Goal: Task Accomplishment & Management: Use online tool/utility

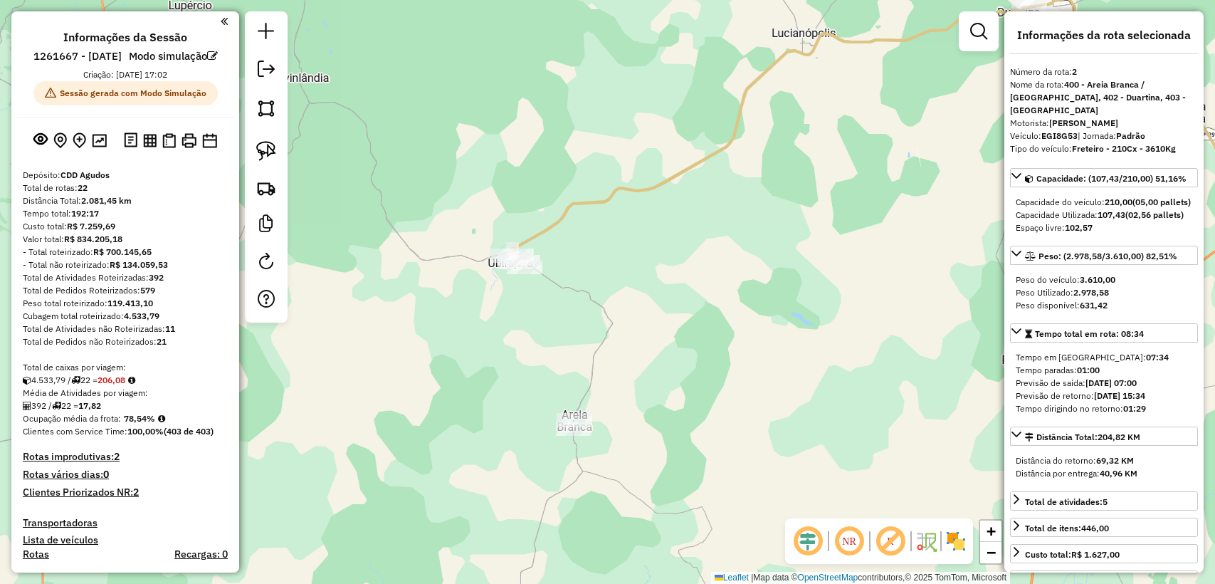
select select "**********"
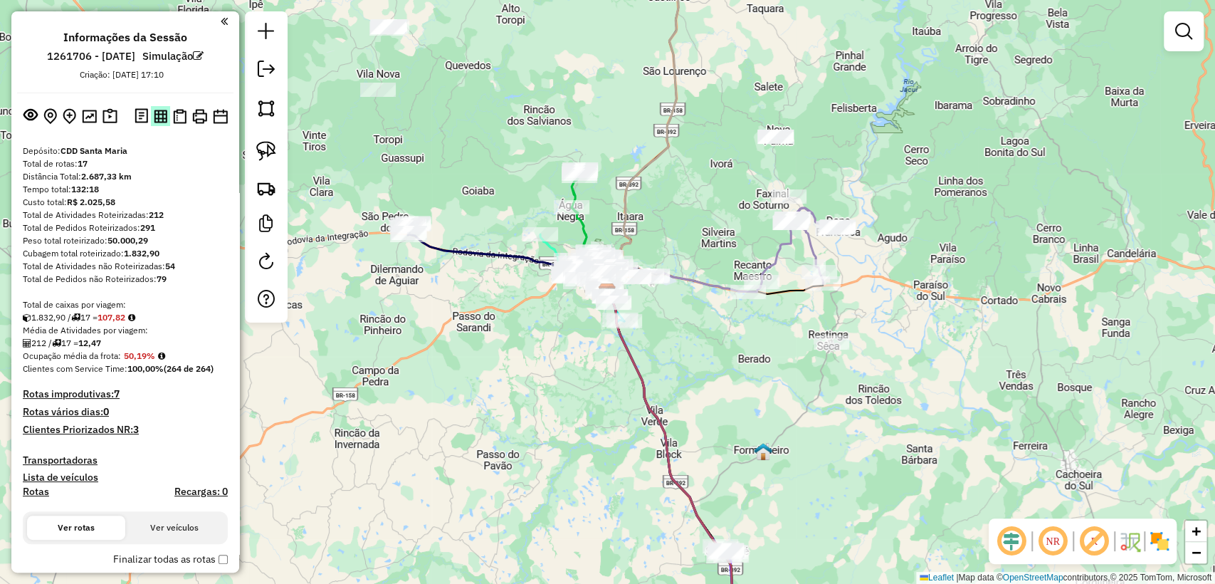
click at [159, 115] on img at bounding box center [161, 117] width 14 height 14
click at [175, 110] on img at bounding box center [180, 116] width 14 height 15
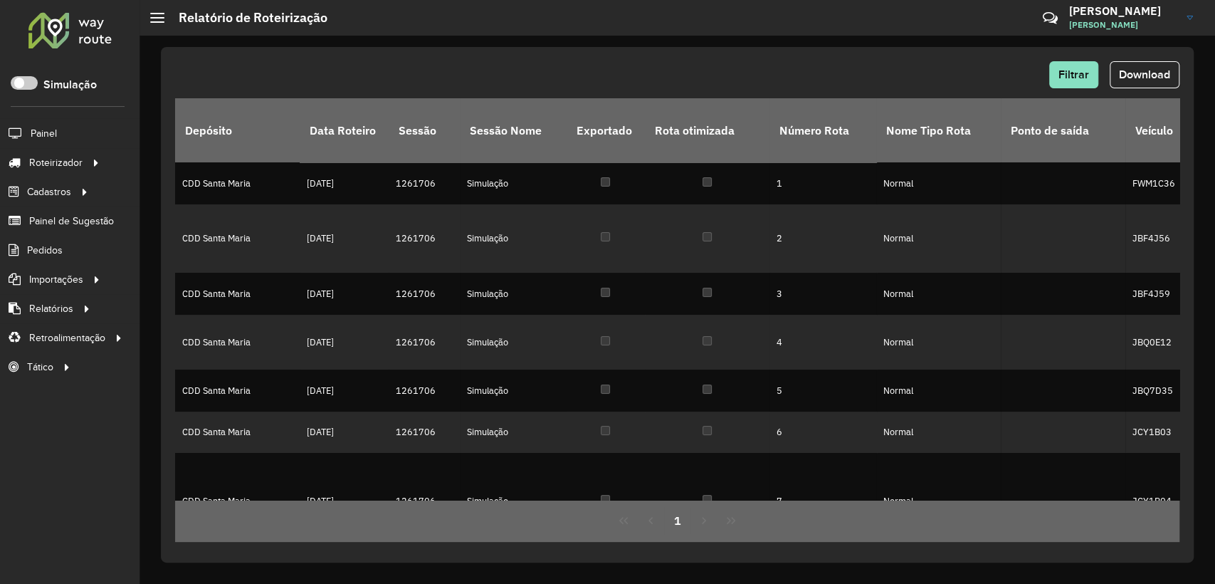
drag, startPoint x: 915, startPoint y: 71, endPoint x: 850, endPoint y: 30, distance: 76.8
click at [913, 70] on div "Filtrar Download" at bounding box center [677, 74] width 1004 height 27
click at [1132, 83] on button "Download" at bounding box center [1145, 74] width 70 height 27
click at [1142, 81] on button "Download" at bounding box center [1145, 74] width 70 height 27
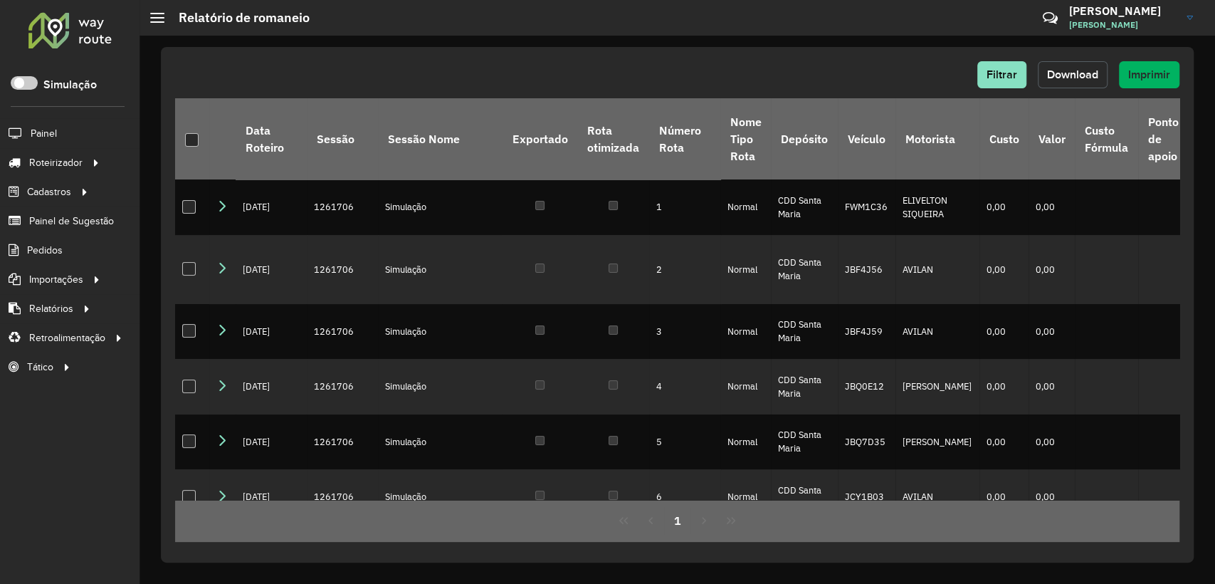
click at [1053, 71] on span "Download" at bounding box center [1072, 74] width 51 height 12
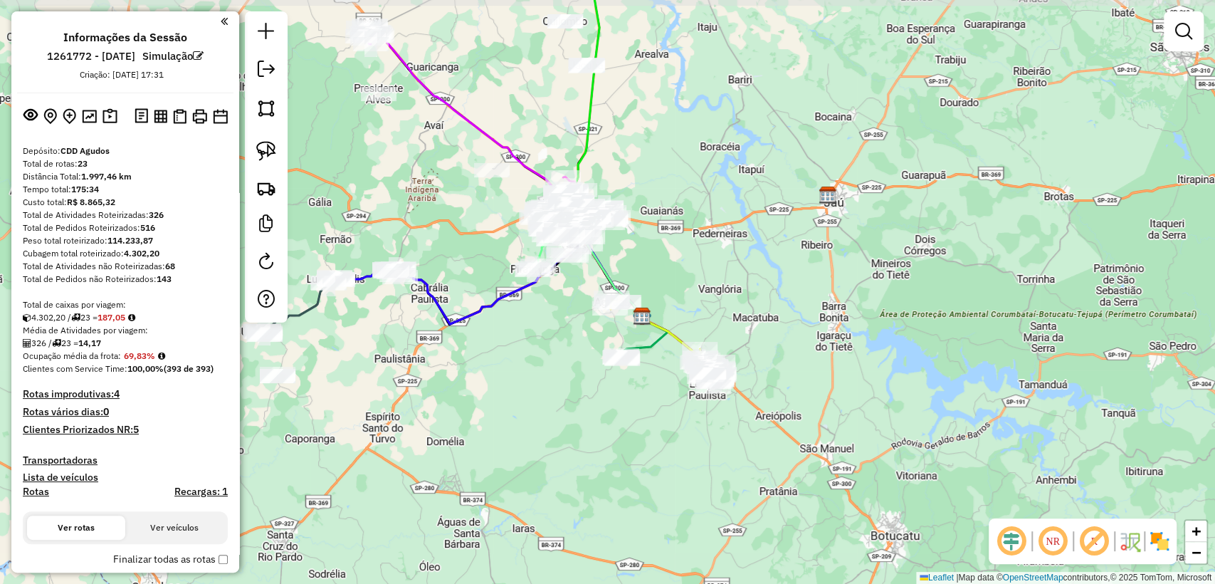
drag, startPoint x: 509, startPoint y: 301, endPoint x: 543, endPoint y: 326, distance: 42.3
click at [543, 325] on div "Janela de atendimento Grade de atendimento Capacidade Transportadoras Veículos …" at bounding box center [607, 292] width 1215 height 584
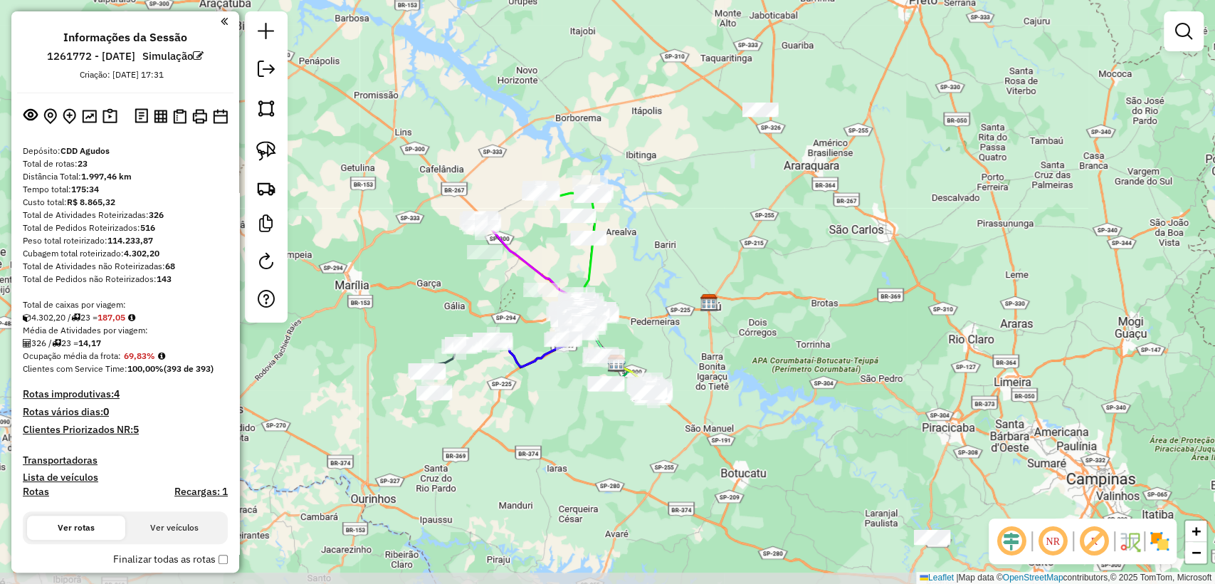
drag, startPoint x: 572, startPoint y: 460, endPoint x: 582, endPoint y: 443, distance: 19.4
click at [582, 443] on div "Janela de atendimento Grade de atendimento Capacidade Transportadoras Veículos …" at bounding box center [607, 292] width 1215 height 584
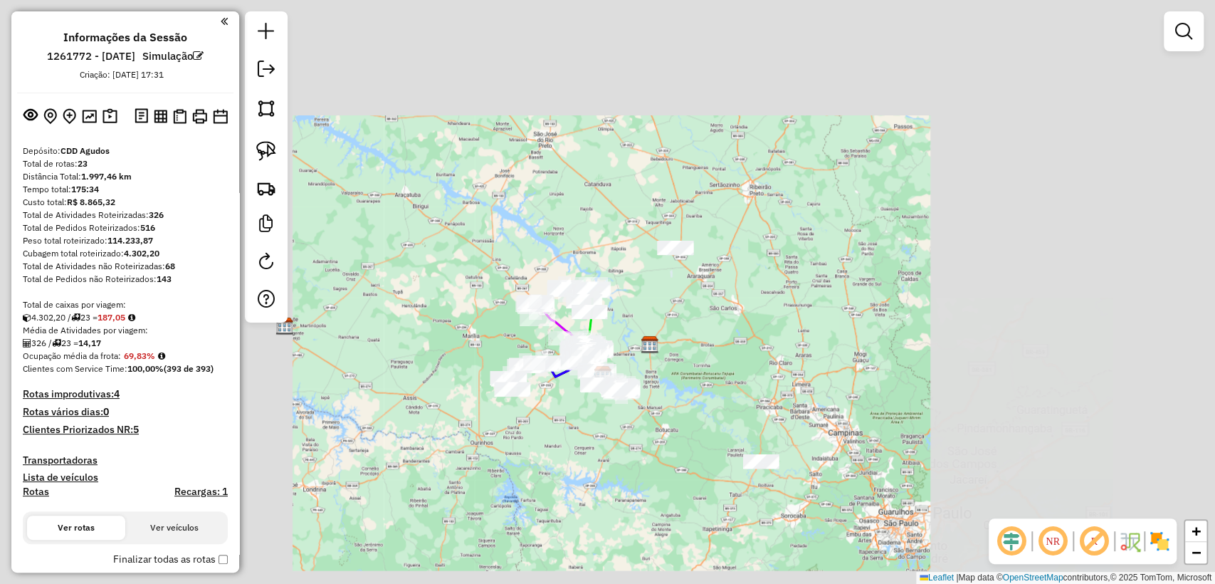
drag, startPoint x: 631, startPoint y: 489, endPoint x: 606, endPoint y: 447, distance: 48.5
click at [606, 447] on div "Janela de atendimento Grade de atendimento Capacidade Transportadoras Veículos …" at bounding box center [607, 292] width 1215 height 584
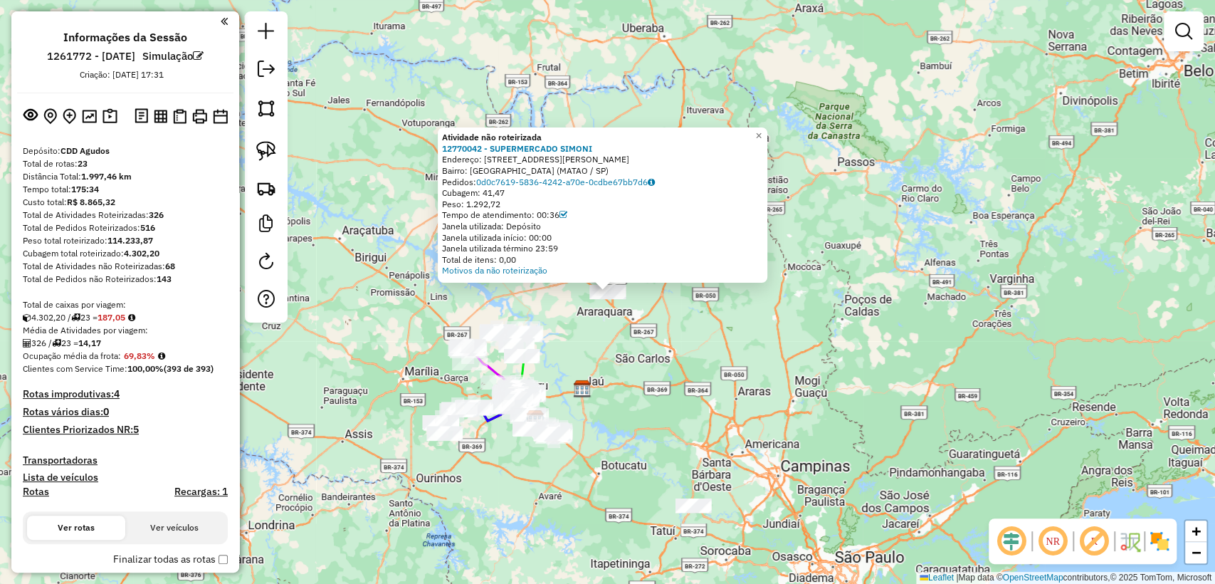
click at [653, 332] on div "Atividade não roteirizada 12770042 - SUPERMERCADO SIMONI Endereço: AV Angelo Ra…" at bounding box center [607, 292] width 1215 height 584
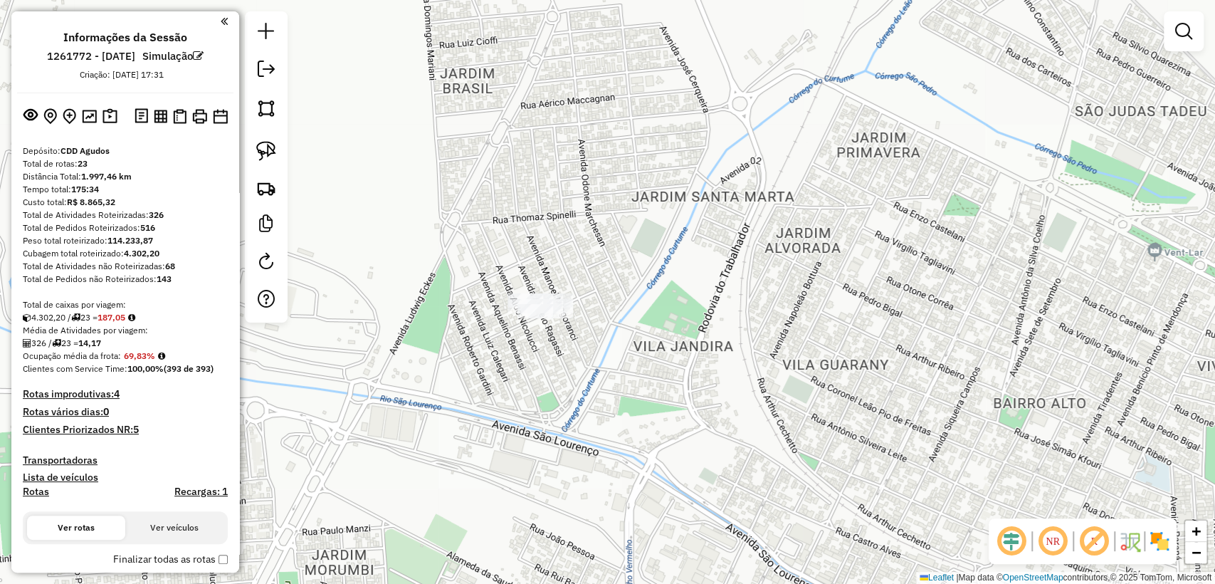
drag, startPoint x: 261, startPoint y: 147, endPoint x: 699, endPoint y: 383, distance: 497.7
click at [261, 147] on img at bounding box center [266, 151] width 20 height 20
drag, startPoint x: 638, startPoint y: 320, endPoint x: 504, endPoint y: 409, distance: 160.7
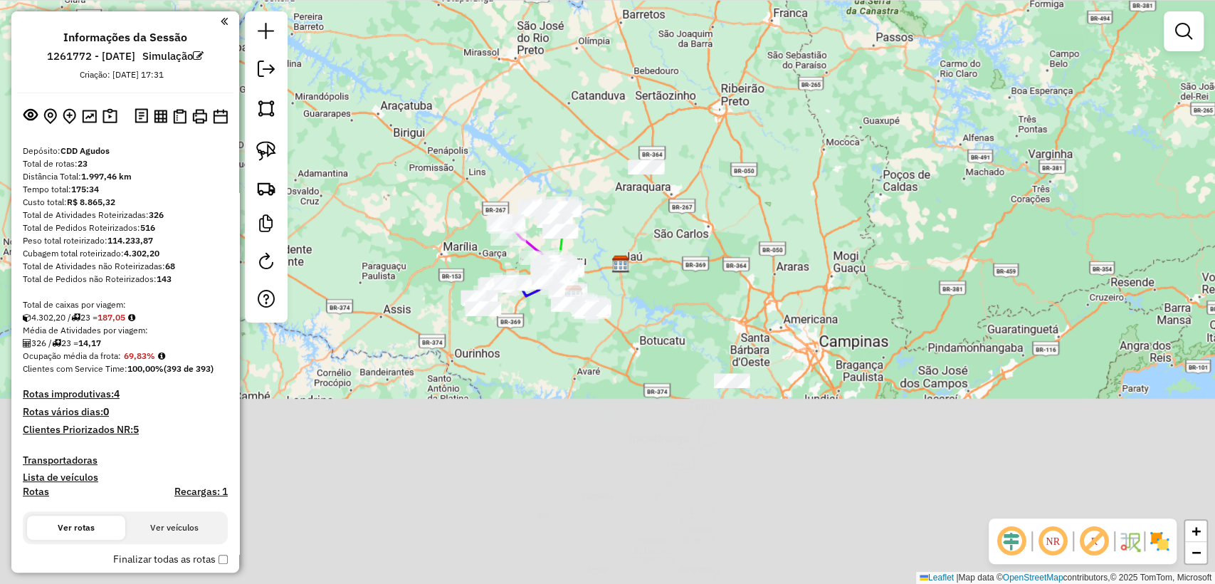
drag, startPoint x: 563, startPoint y: 453, endPoint x: 649, endPoint y: 242, distance: 227.6
click at [649, 242] on div "Janela de atendimento Grade de atendimento Capacidade Transportadoras Veículos …" at bounding box center [607, 292] width 1215 height 584
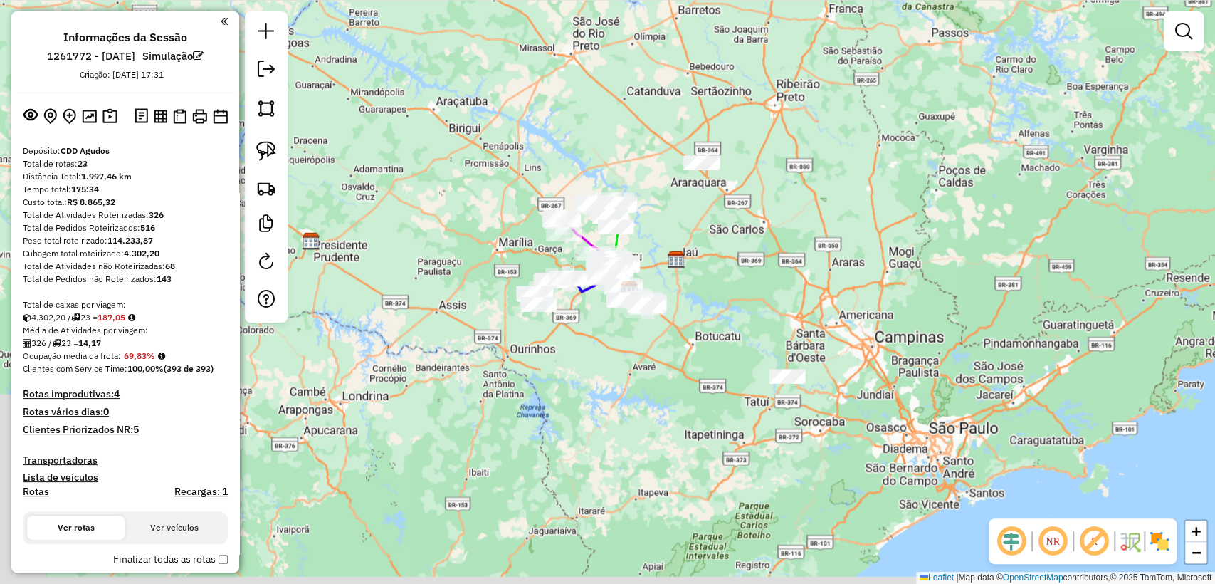
drag, startPoint x: 819, startPoint y: 426, endPoint x: 748, endPoint y: 354, distance: 101.2
click at [748, 354] on div "Janela de atendimento Grade de atendimento Capacidade Transportadoras Veículos …" at bounding box center [607, 292] width 1215 height 584
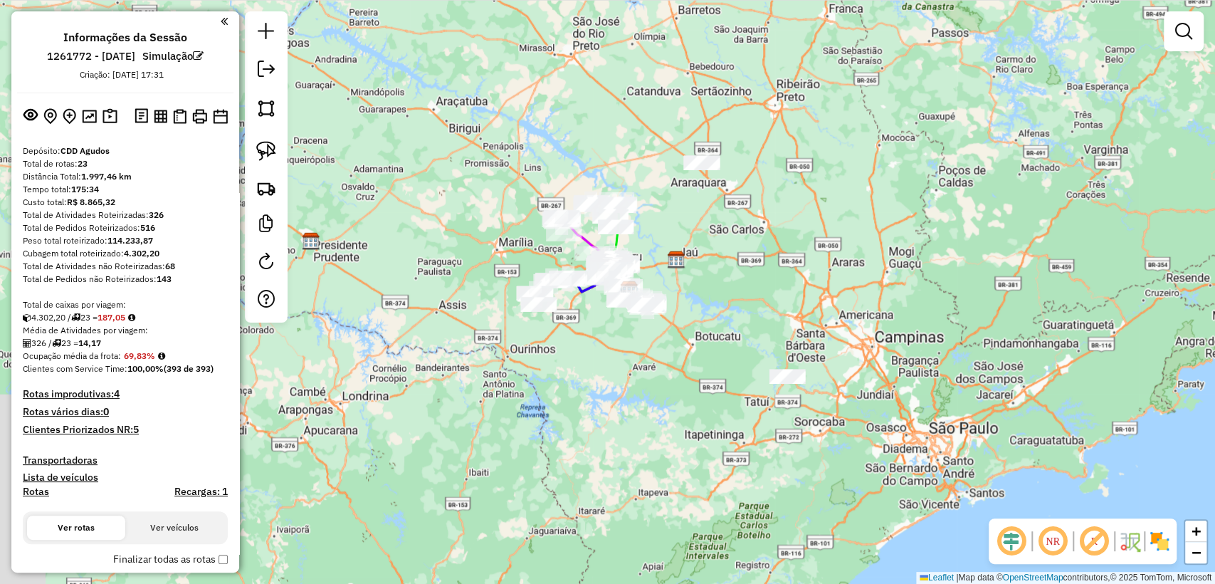
drag, startPoint x: 271, startPoint y: 152, endPoint x: 599, endPoint y: 310, distance: 364.2
click at [270, 152] on img at bounding box center [266, 151] width 20 height 20
drag, startPoint x: 814, startPoint y: 416, endPoint x: 752, endPoint y: 407, distance: 63.2
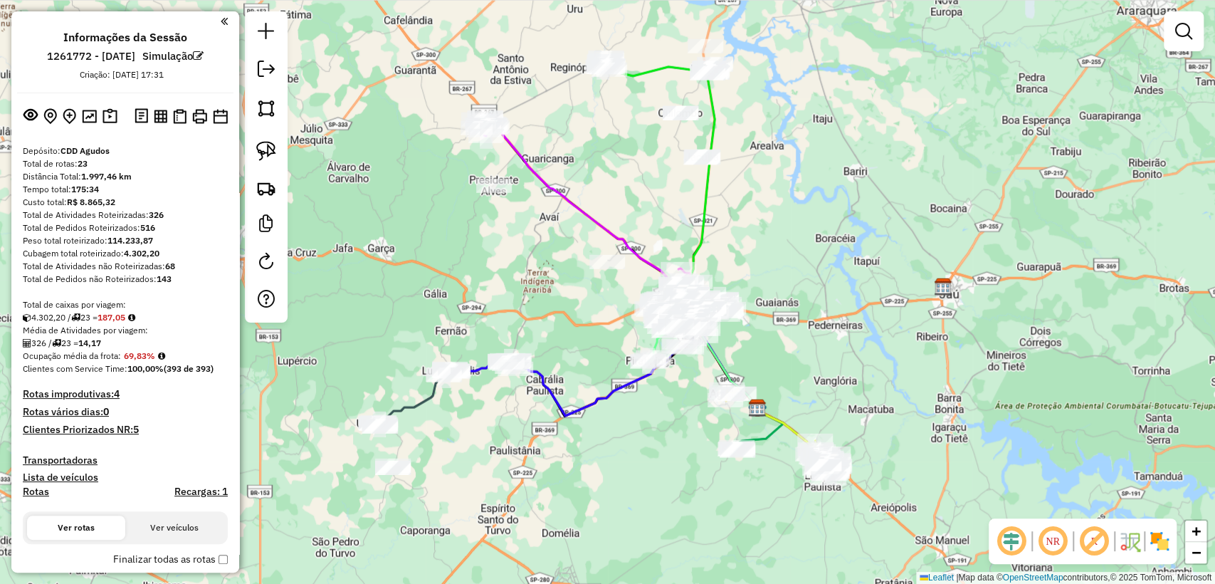
drag, startPoint x: 478, startPoint y: 332, endPoint x: 556, endPoint y: 280, distance: 93.4
click at [556, 280] on div "Janela de atendimento Grade de atendimento Capacidade Transportadoras Veículos …" at bounding box center [607, 292] width 1215 height 584
click at [157, 120] on img at bounding box center [161, 117] width 14 height 14
click at [179, 111] on img at bounding box center [180, 116] width 14 height 15
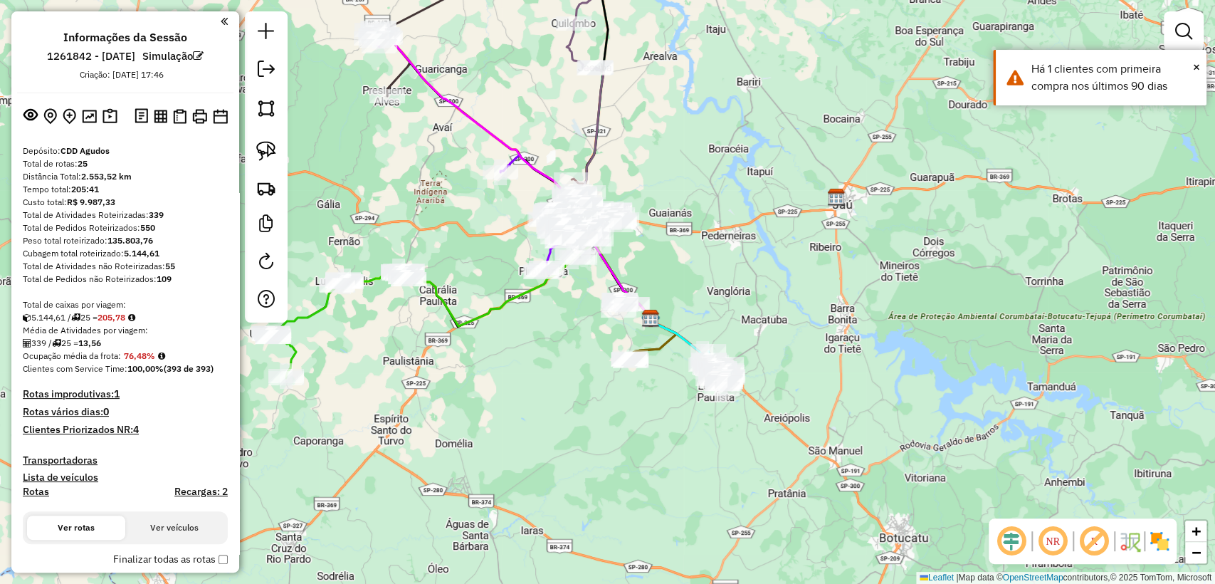
drag, startPoint x: 700, startPoint y: 226, endPoint x: 743, endPoint y: 252, distance: 50.2
click at [743, 252] on div "Janela de atendimento Grade de atendimento Capacidade Transportadoras Veículos …" at bounding box center [607, 292] width 1215 height 584
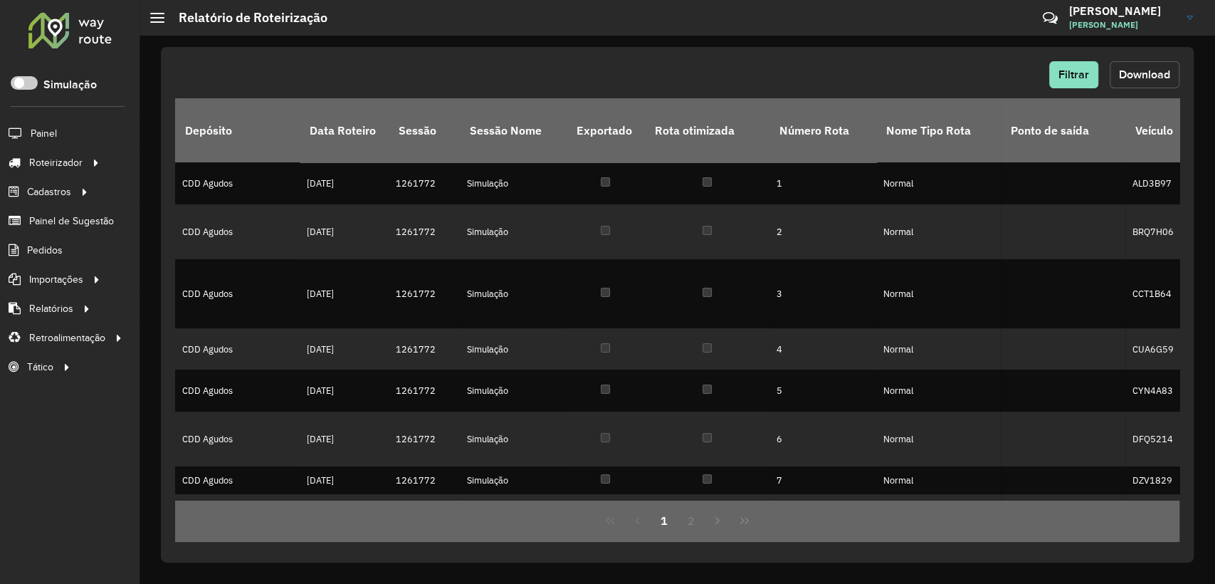
click at [1134, 75] on span "Download" at bounding box center [1144, 74] width 51 height 12
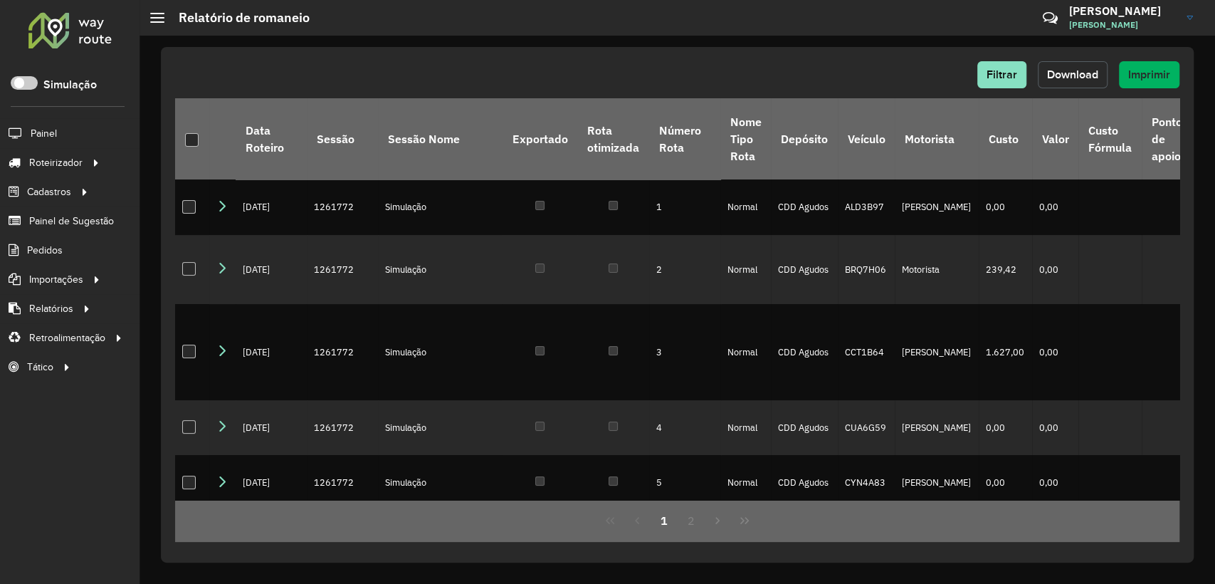
click at [1054, 65] on button "Download" at bounding box center [1073, 74] width 70 height 27
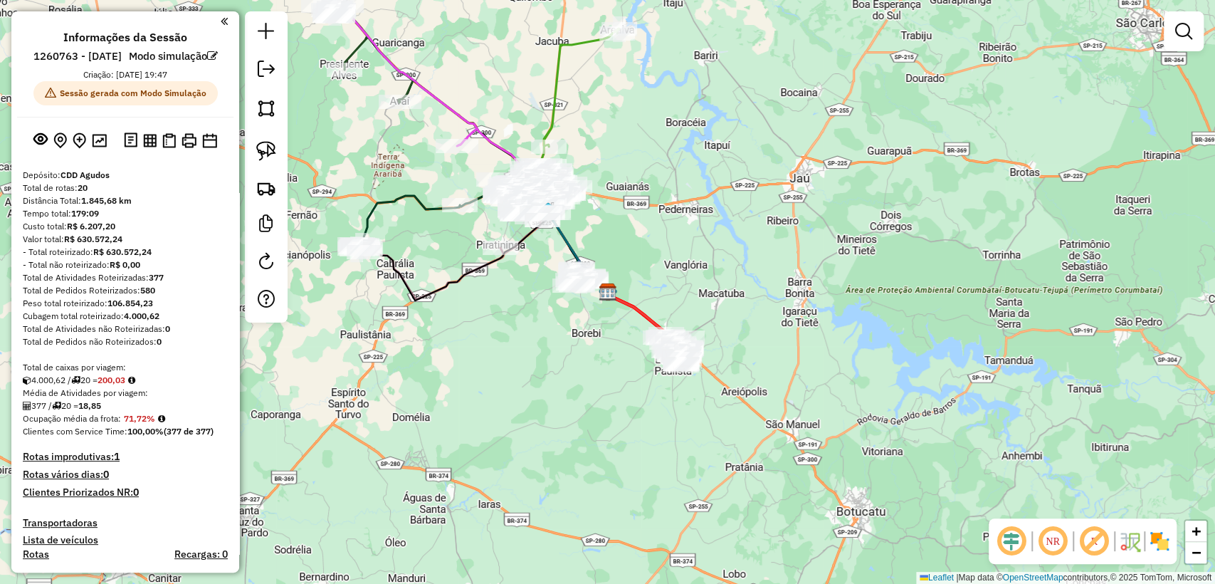
click at [467, 279] on icon at bounding box center [485, 258] width 245 height 83
select select "**********"
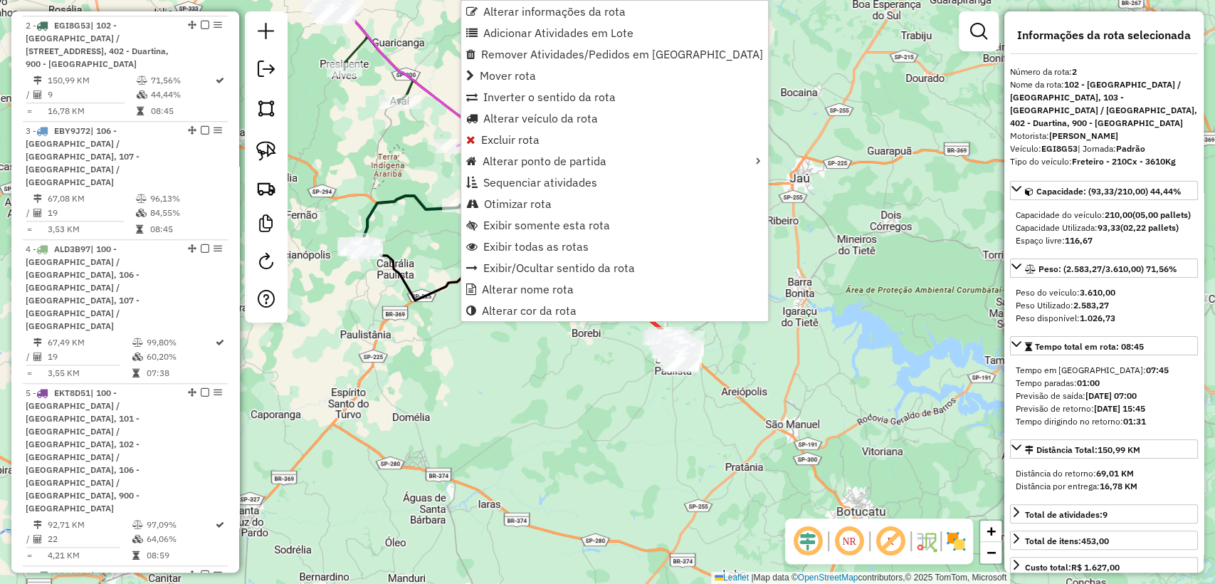
scroll to position [746, 0]
click at [515, 421] on div "Janela de atendimento Grade de atendimento Capacidade Transportadoras Veículos …" at bounding box center [607, 292] width 1215 height 584
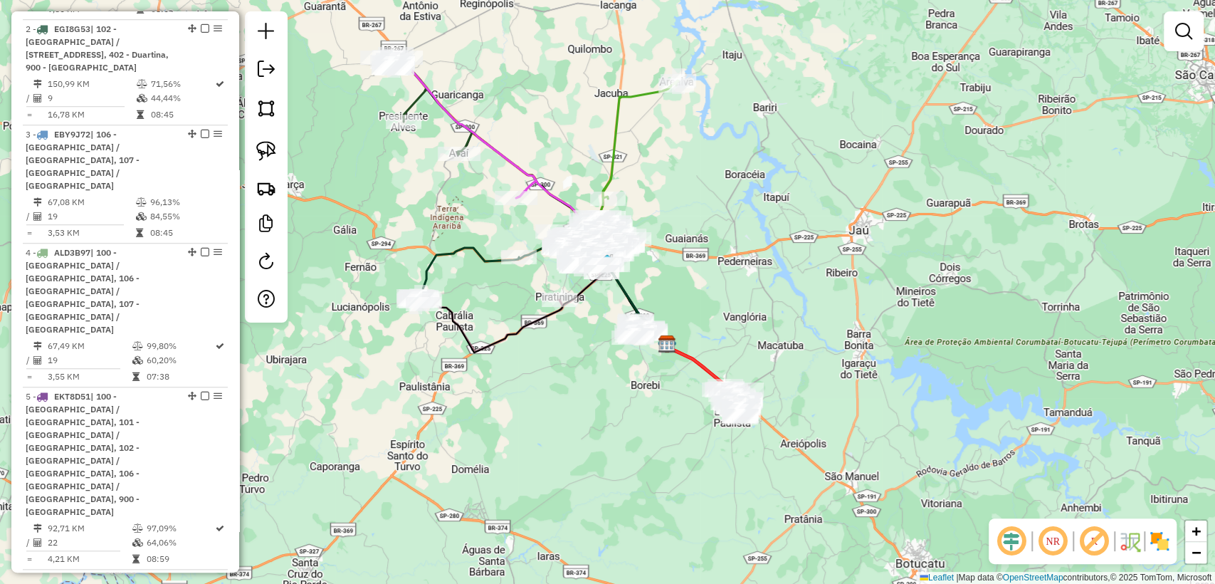
drag, startPoint x: 520, startPoint y: 411, endPoint x: 549, endPoint y: 433, distance: 36.6
click at [549, 433] on div "Janela de atendimento Grade de atendimento Capacidade Transportadoras Veículos …" at bounding box center [607, 292] width 1215 height 584
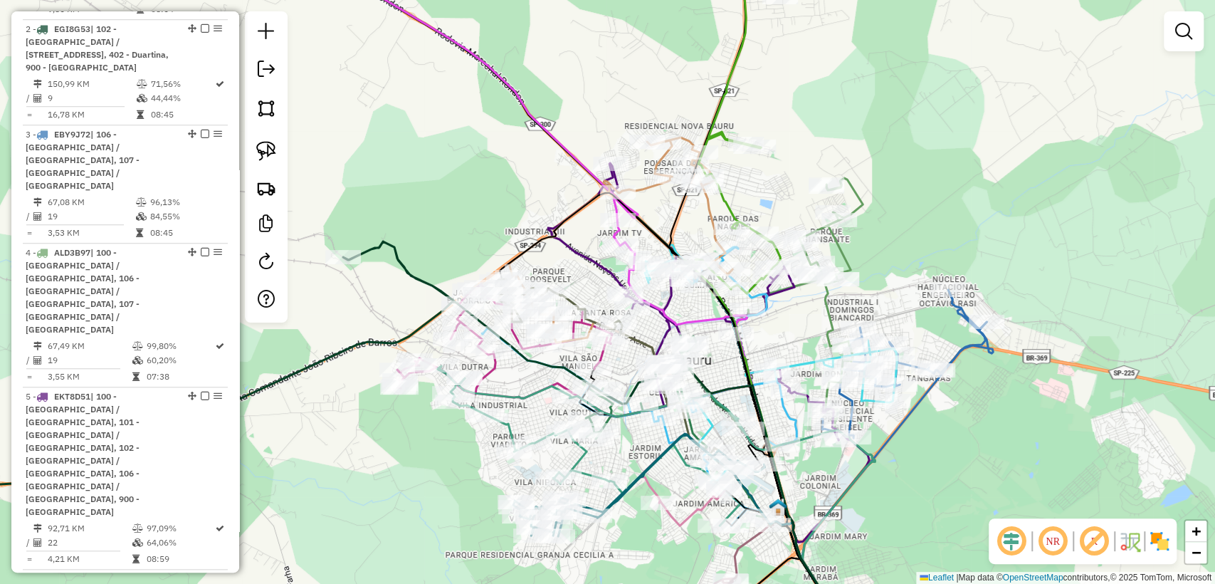
click at [679, 218] on icon at bounding box center [761, 310] width 184 height 663
select select "**********"
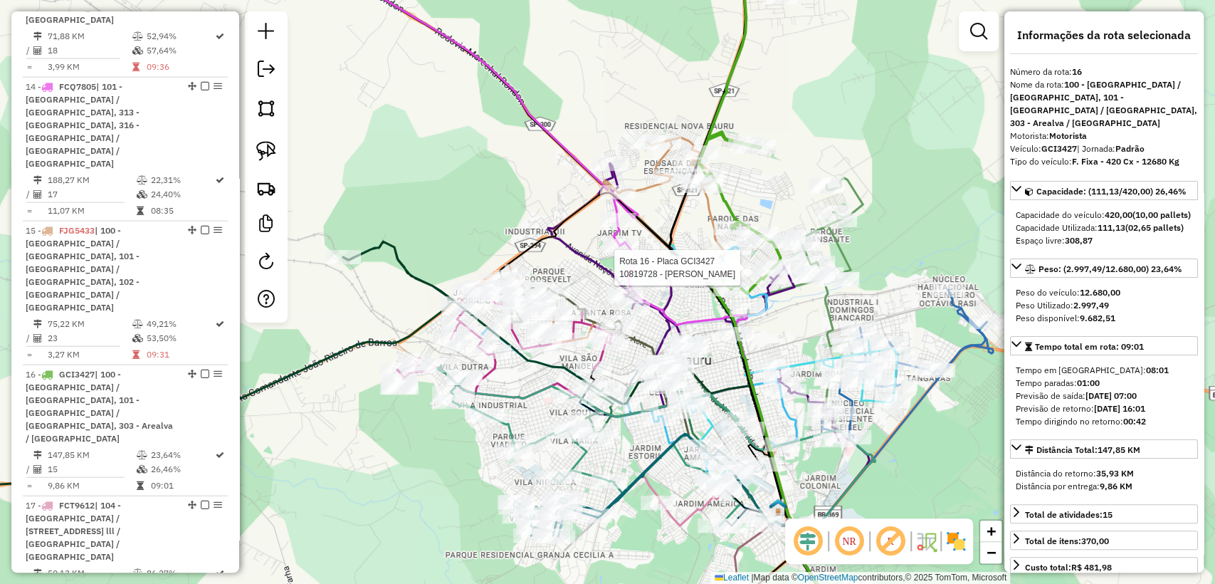
scroll to position [2259, 0]
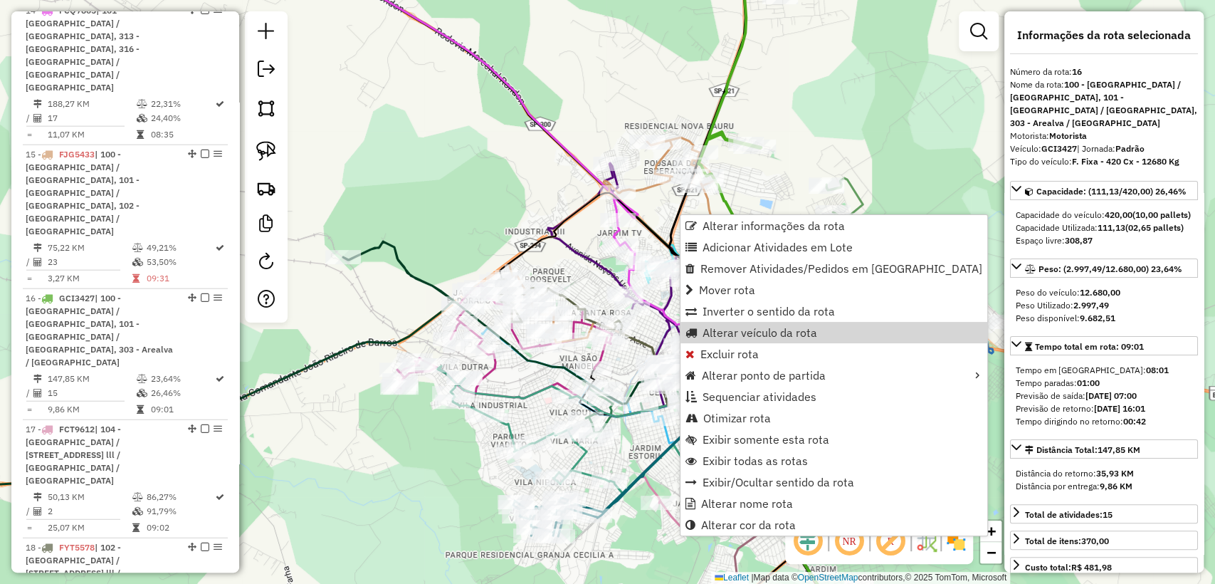
click at [506, 195] on div "Janela de atendimento Grade de atendimento Capacidade Transportadoras Veículos …" at bounding box center [607, 292] width 1215 height 584
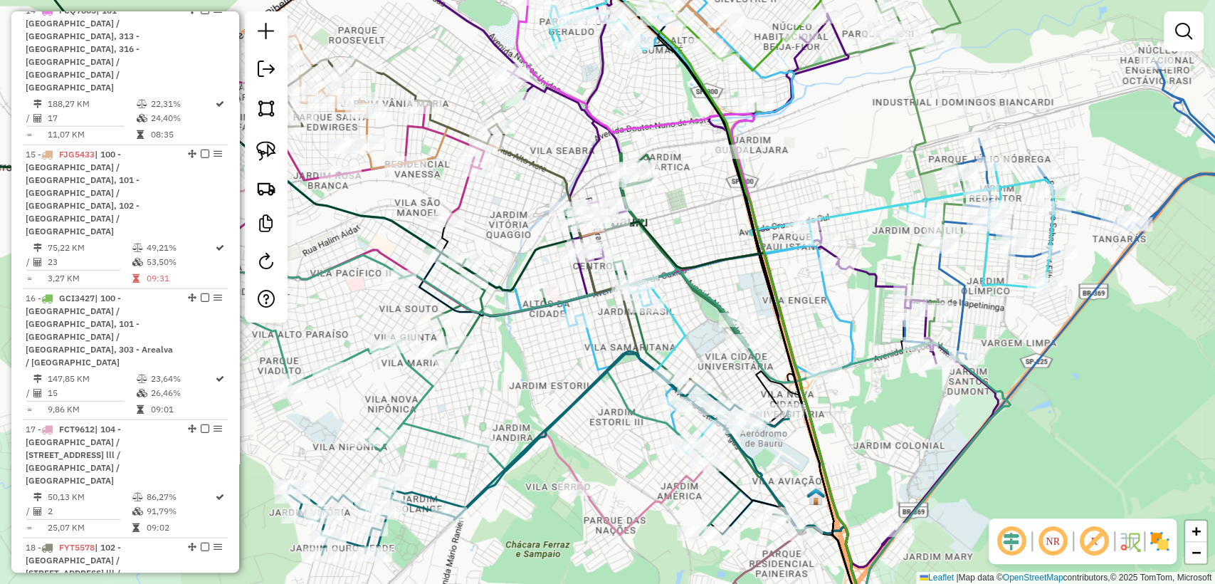
click at [475, 321] on icon at bounding box center [653, 431] width 468 height 422
select select "**********"
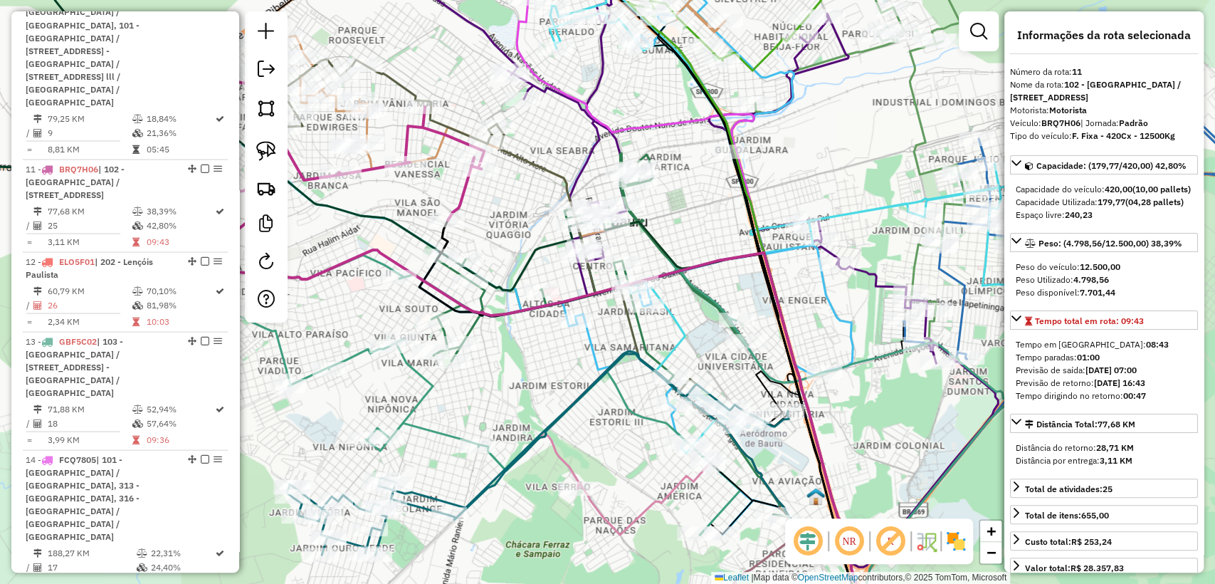
scroll to position [1732, 0]
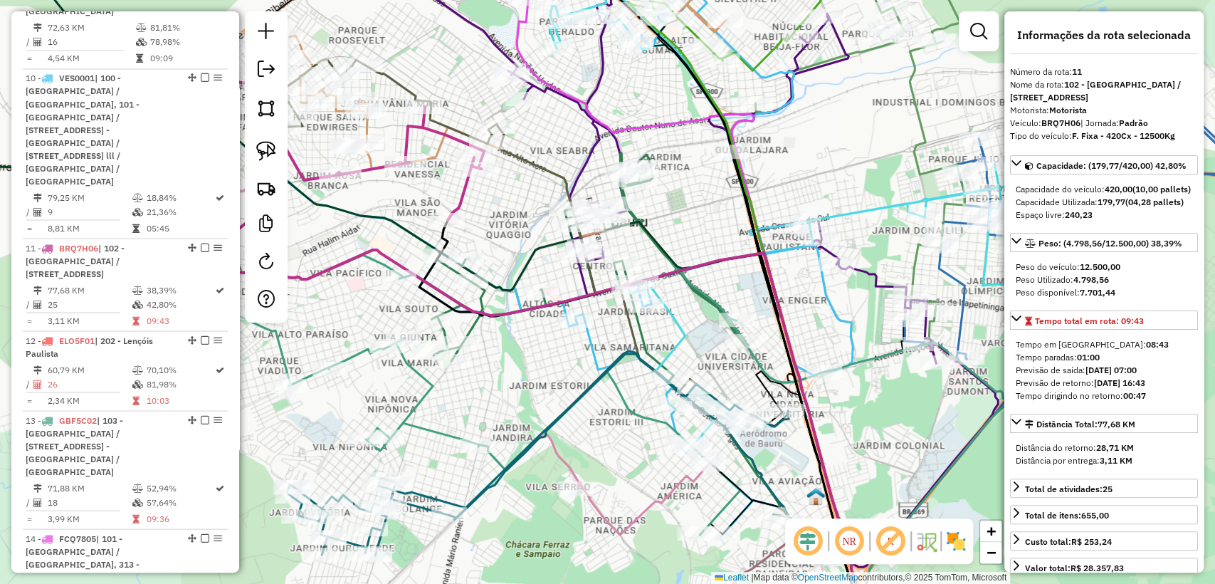
drag, startPoint x: 545, startPoint y: 384, endPoint x: 475, endPoint y: 326, distance: 90.5
click at [545, 383] on div "Janela de atendimento Grade de atendimento Capacidade Transportadoras Veículos …" at bounding box center [607, 292] width 1215 height 584
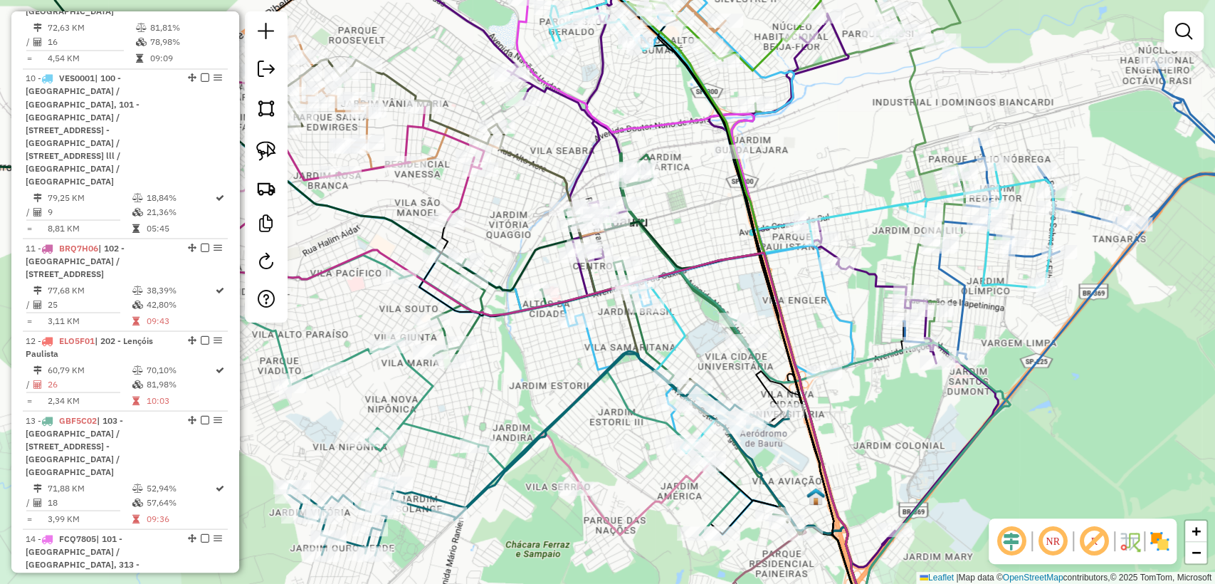
click at [474, 325] on icon at bounding box center [659, 397] width 456 height 489
select select "**********"
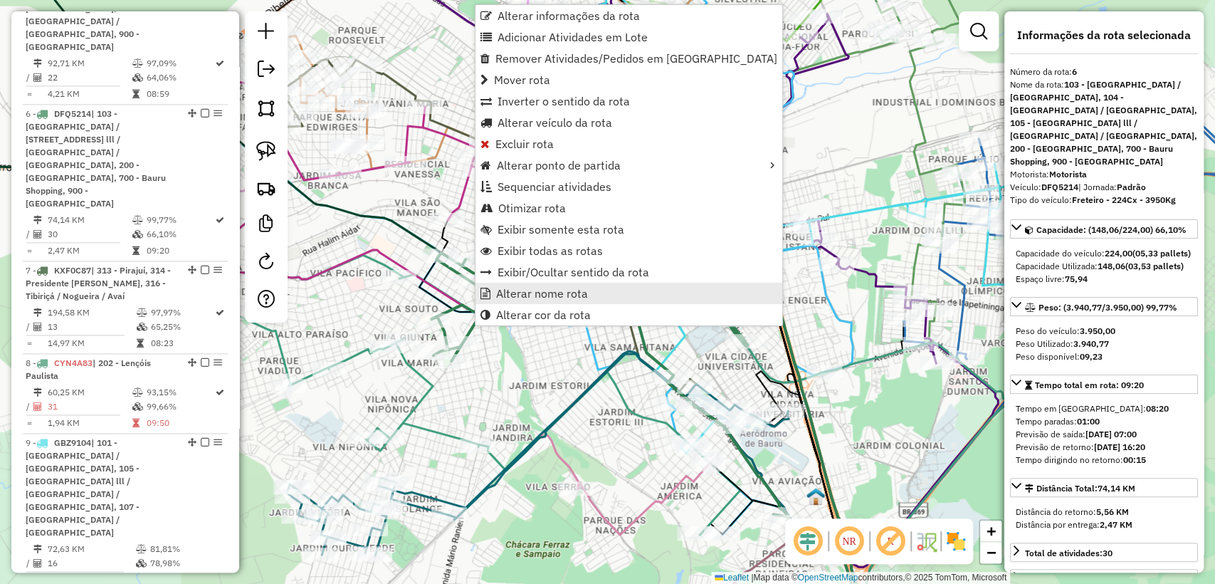
scroll to position [1194, 0]
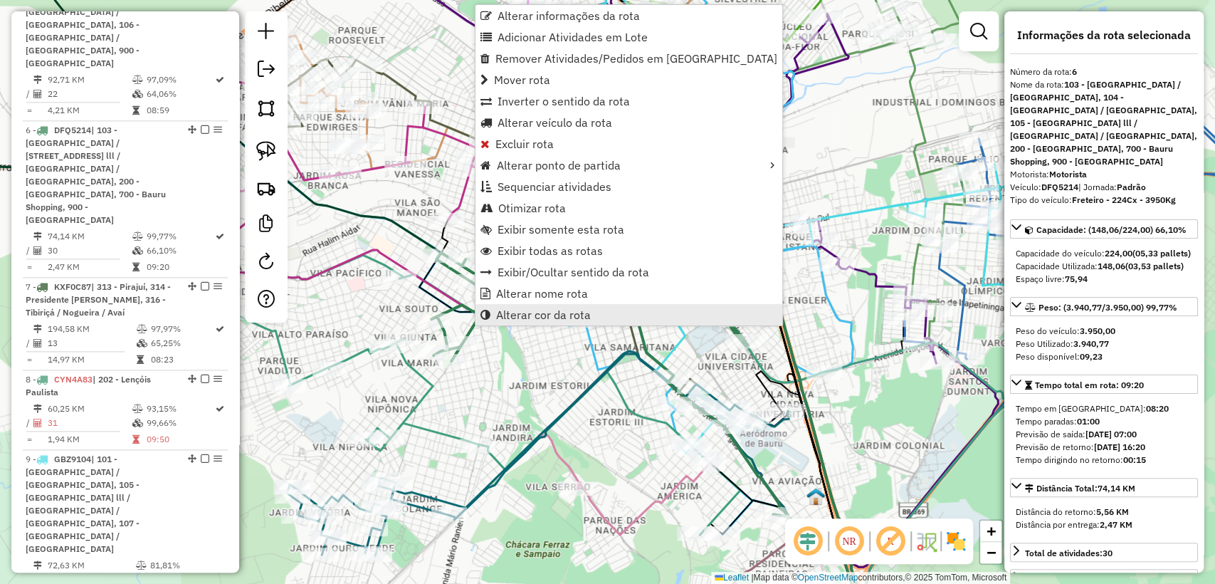
click at [559, 315] on span "Alterar cor da rota" at bounding box center [543, 314] width 95 height 11
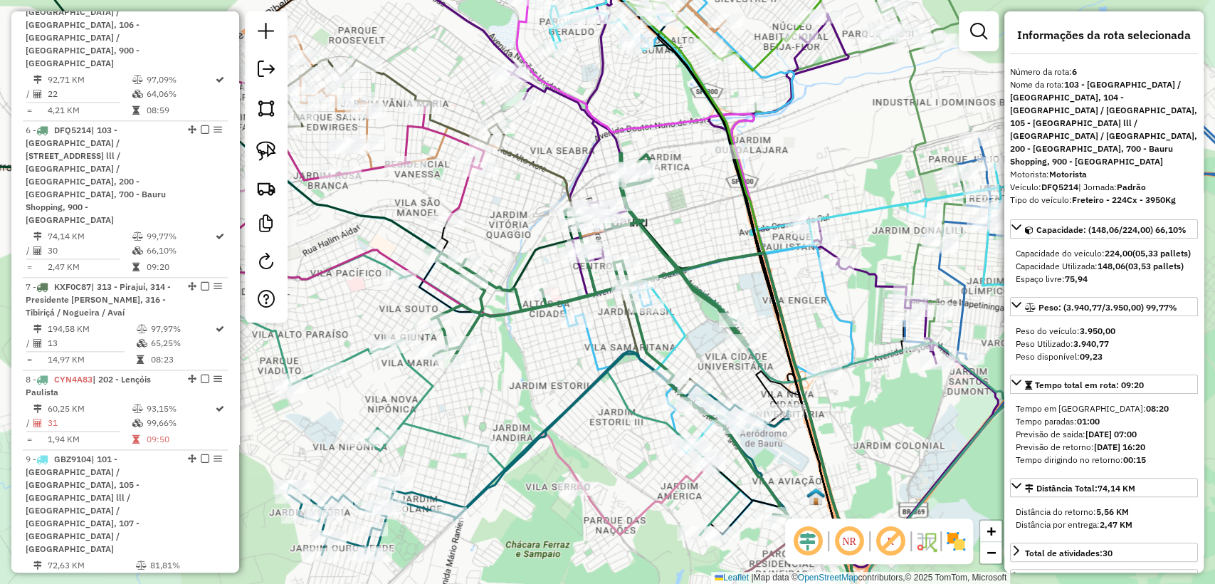
click at [498, 333] on div "Janela de atendimento Grade de atendimento Capacidade Transportadoras Veículos …" at bounding box center [607, 292] width 1215 height 584
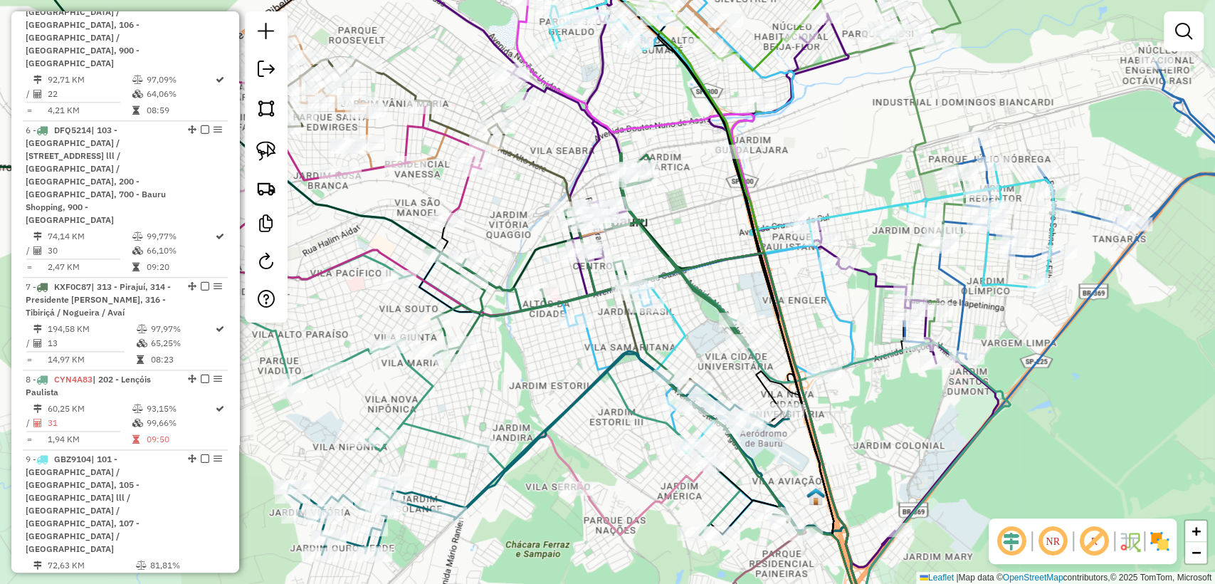
click at [476, 325] on icon at bounding box center [659, 397] width 456 height 489
select select "**********"
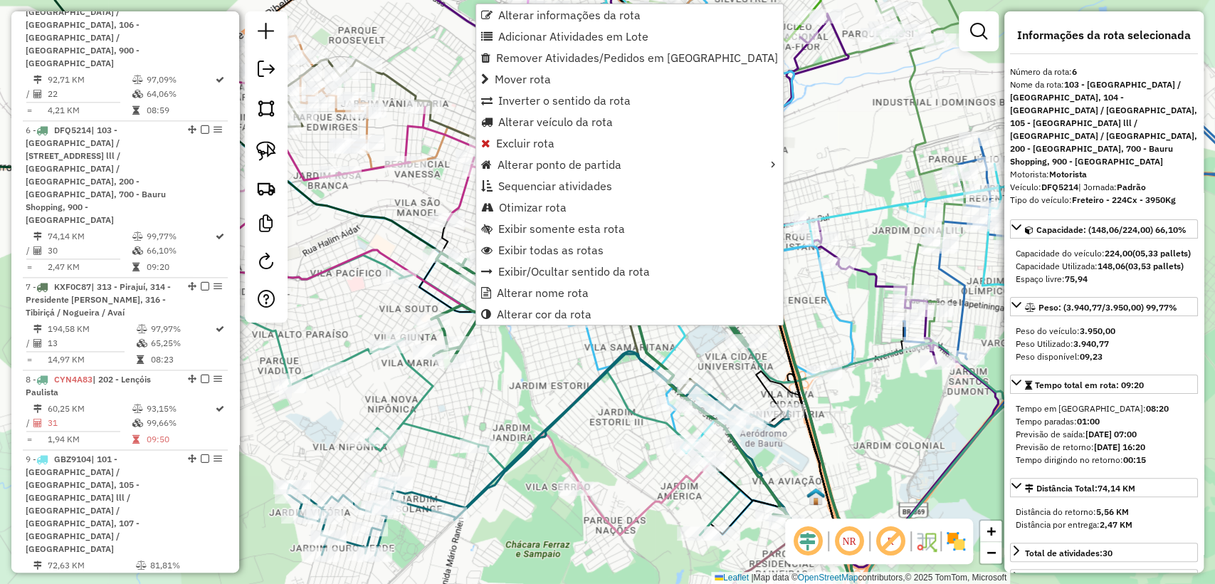
scroll to position [1194, 0]
click at [520, 312] on span "Alterar cor da rota" at bounding box center [544, 313] width 95 height 11
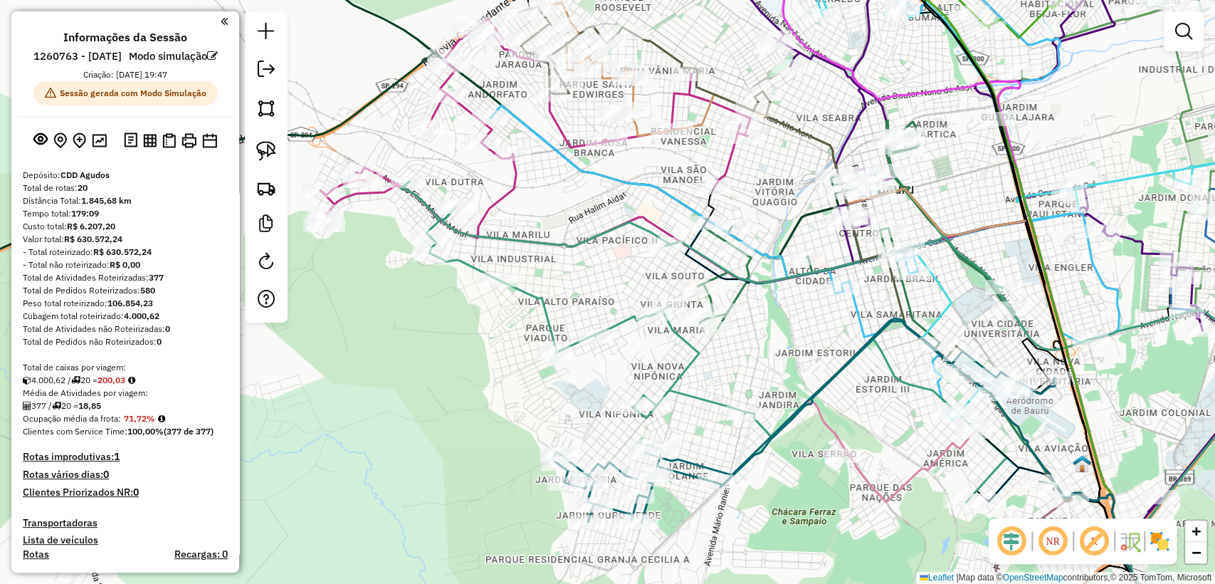
drag, startPoint x: 638, startPoint y: 287, endPoint x: 557, endPoint y: 238, distance: 94.8
click at [547, 237] on div "Rota 13 - Placa GBF5C02 10825557 - 57.261.327 EDSON APARECIDO SOMAN Janela de a…" at bounding box center [607, 292] width 1215 height 584
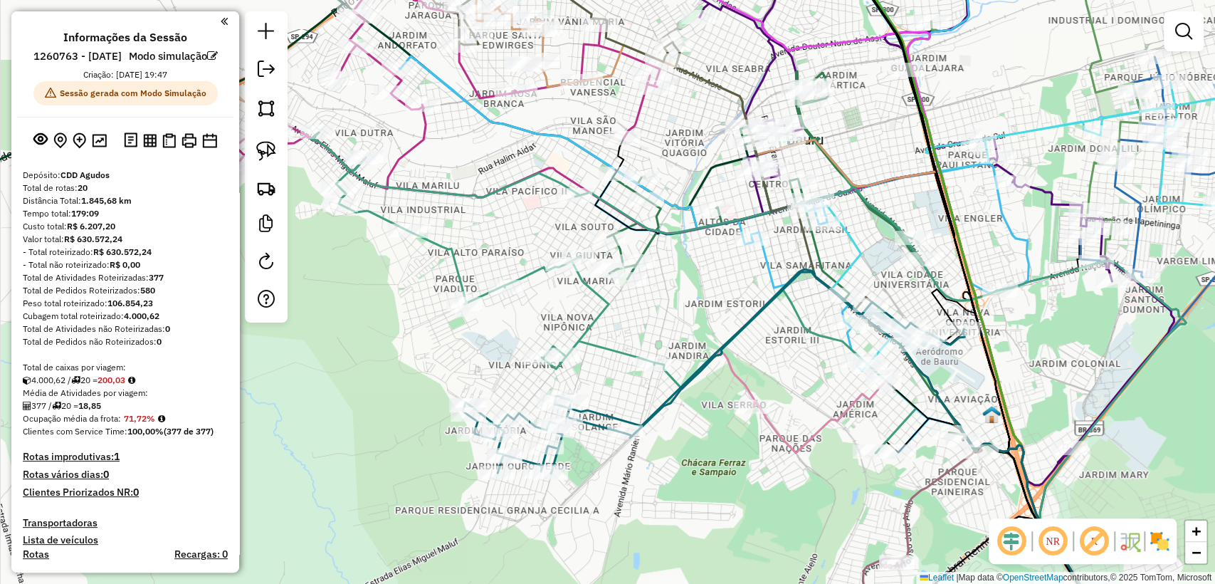
click at [644, 238] on g at bounding box center [607, 292] width 1458 height 700
click at [646, 240] on icon at bounding box center [860, 356] width 507 height 571
select select "**********"
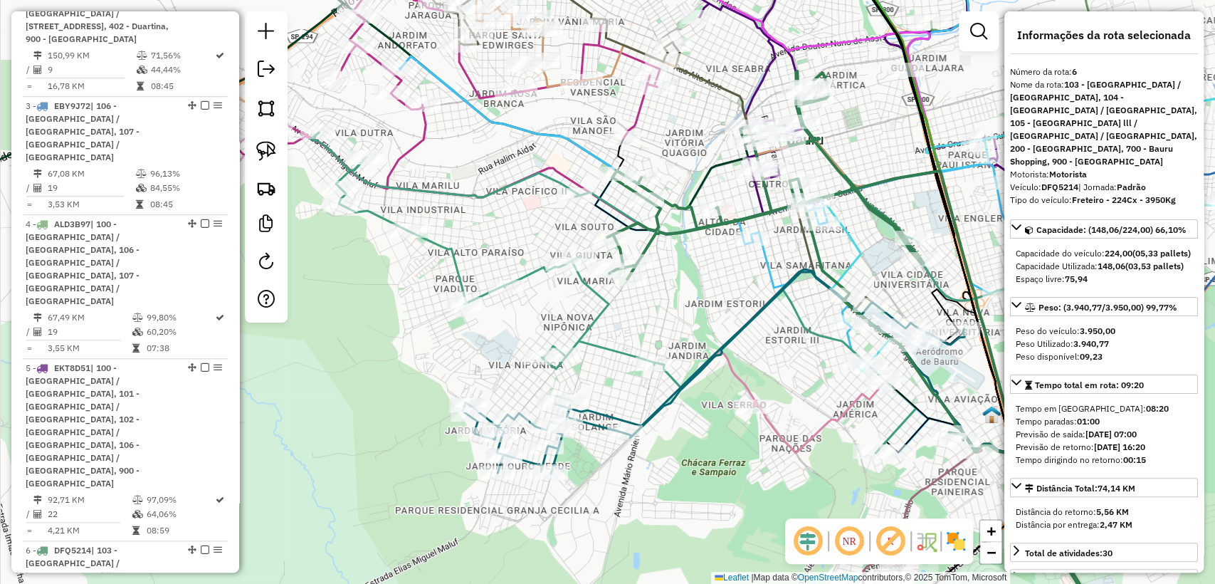
scroll to position [1194, 0]
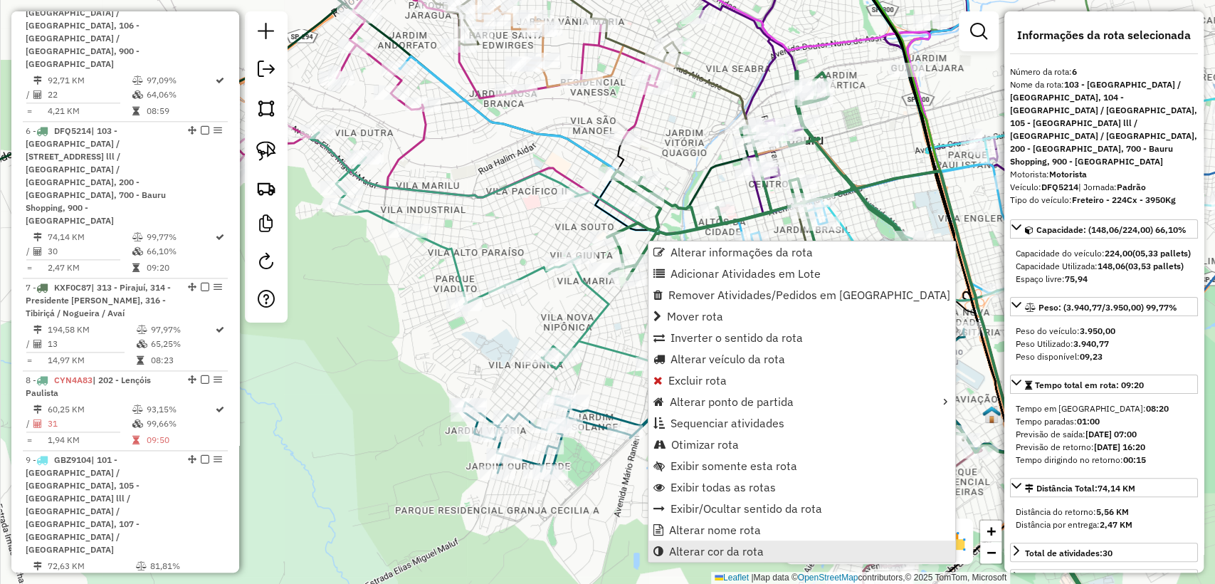
click at [742, 545] on span "Alterar cor da rota" at bounding box center [716, 550] width 95 height 11
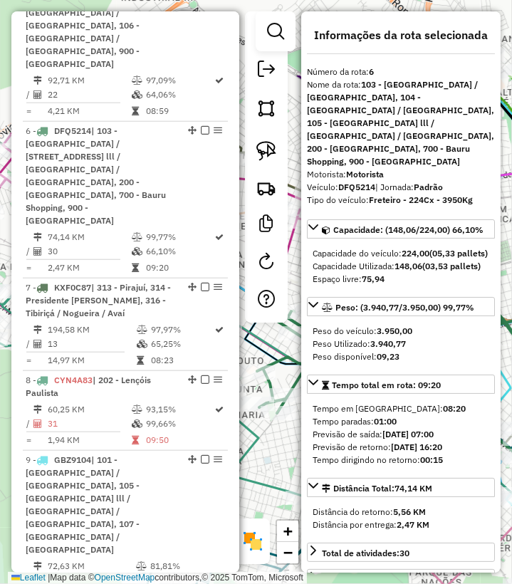
drag, startPoint x: 278, startPoint y: 344, endPoint x: 258, endPoint y: 359, distance: 24.9
click at [279, 475] on div "Janela de atendimento Grade de atendimento Capacidade Transportadoras Veículos …" at bounding box center [256, 292] width 512 height 584
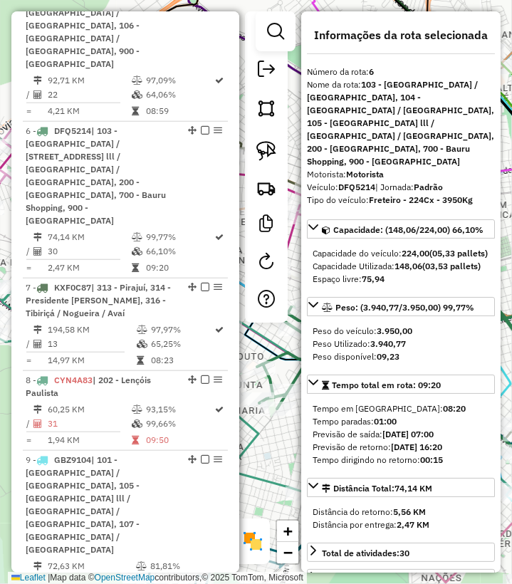
select select "**********"
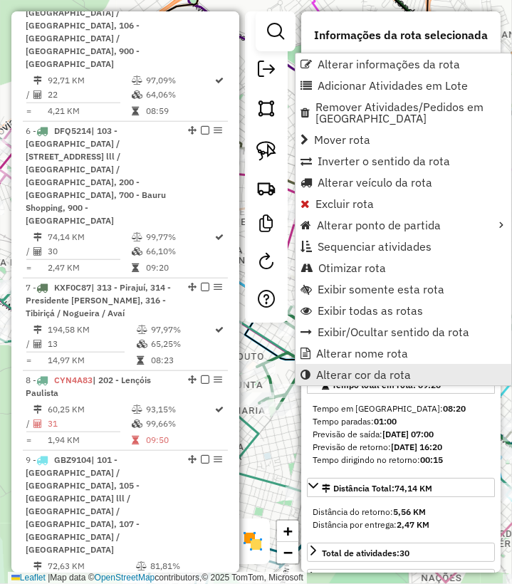
click at [335, 369] on span "Alterar cor da rota" at bounding box center [363, 374] width 95 height 11
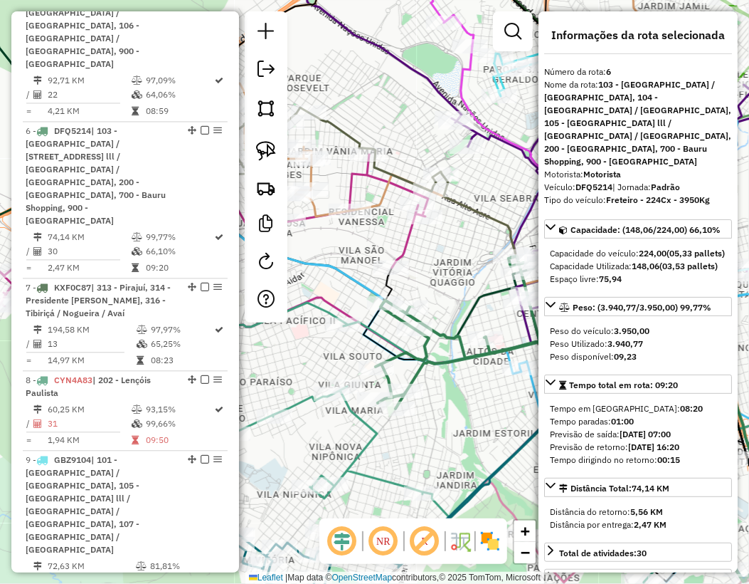
click at [417, 374] on icon at bounding box center [588, 421] width 425 height 441
select select "**********"
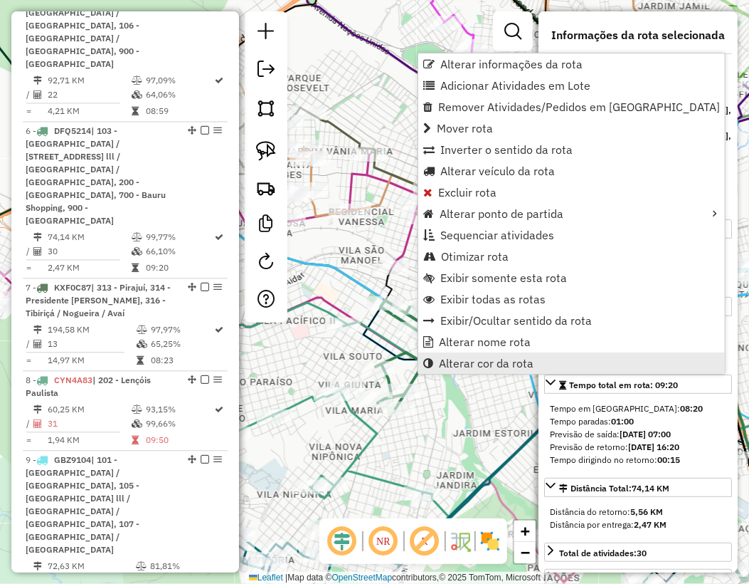
click at [467, 362] on span "Alterar cor da rota" at bounding box center [486, 362] width 95 height 11
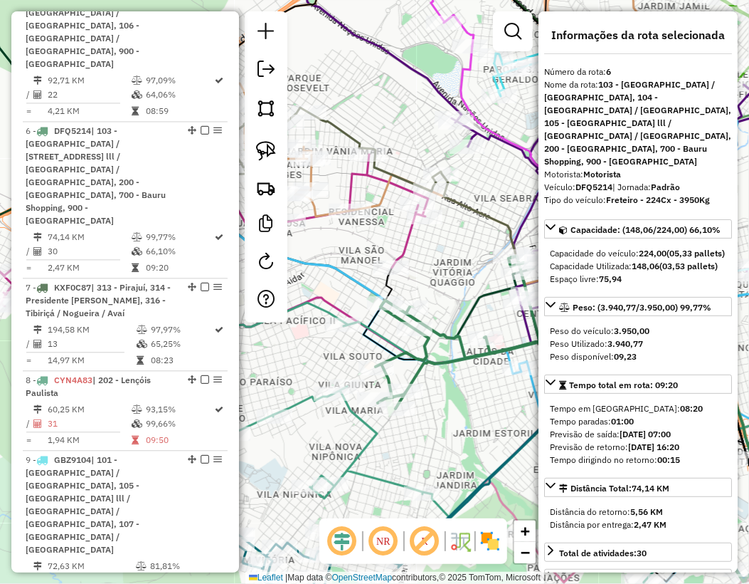
select select "**********"
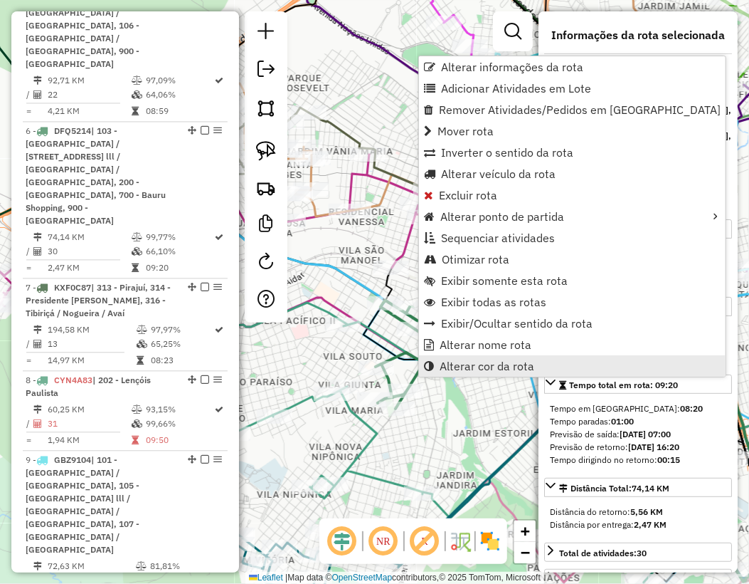
click at [457, 363] on span "Alterar cor da rota" at bounding box center [487, 365] width 95 height 11
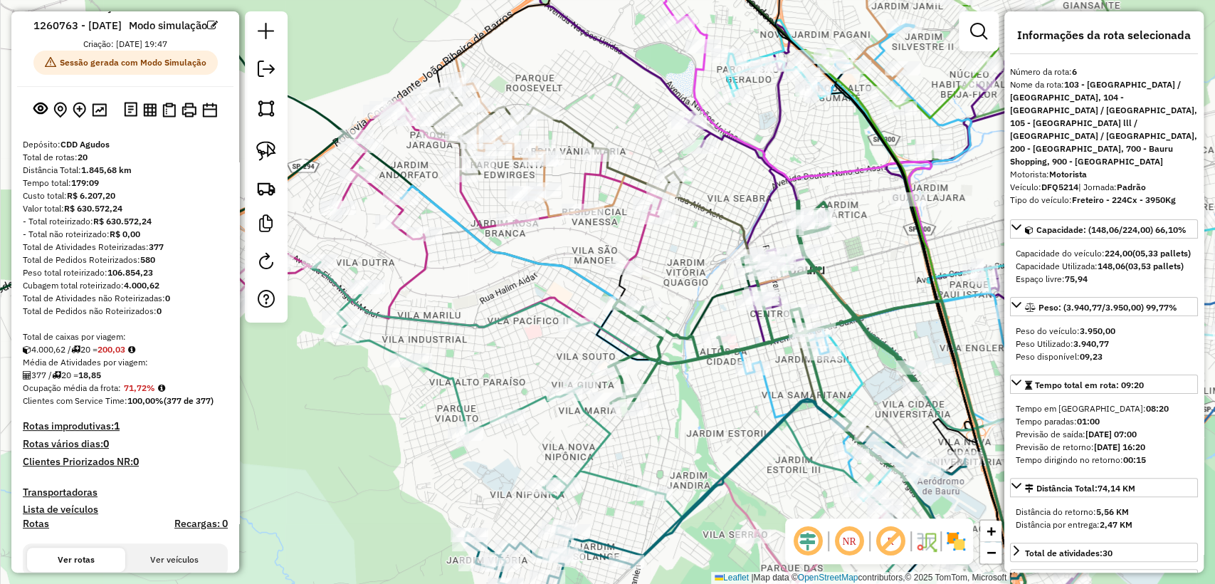
scroll to position [0, 0]
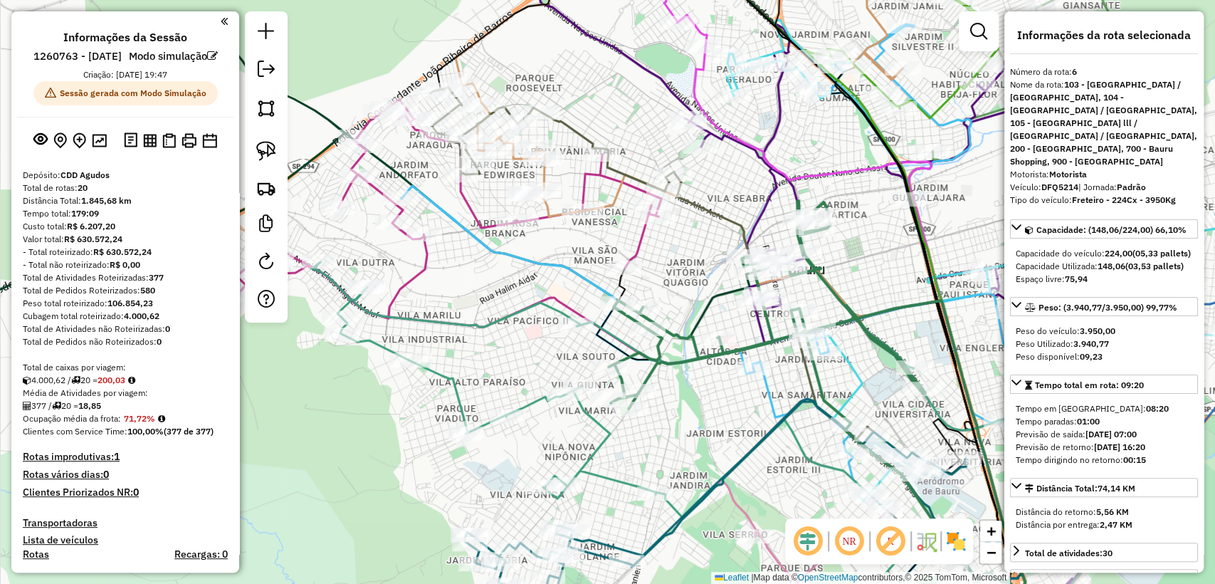
click at [373, 313] on icon at bounding box center [705, 422] width 786 height 320
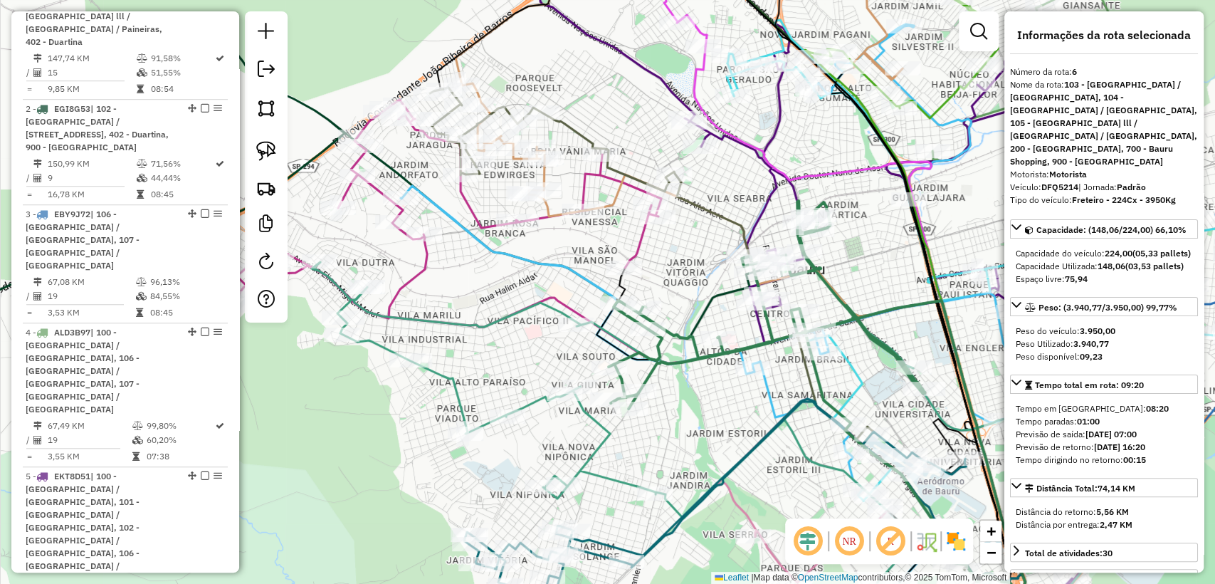
select select "**********"
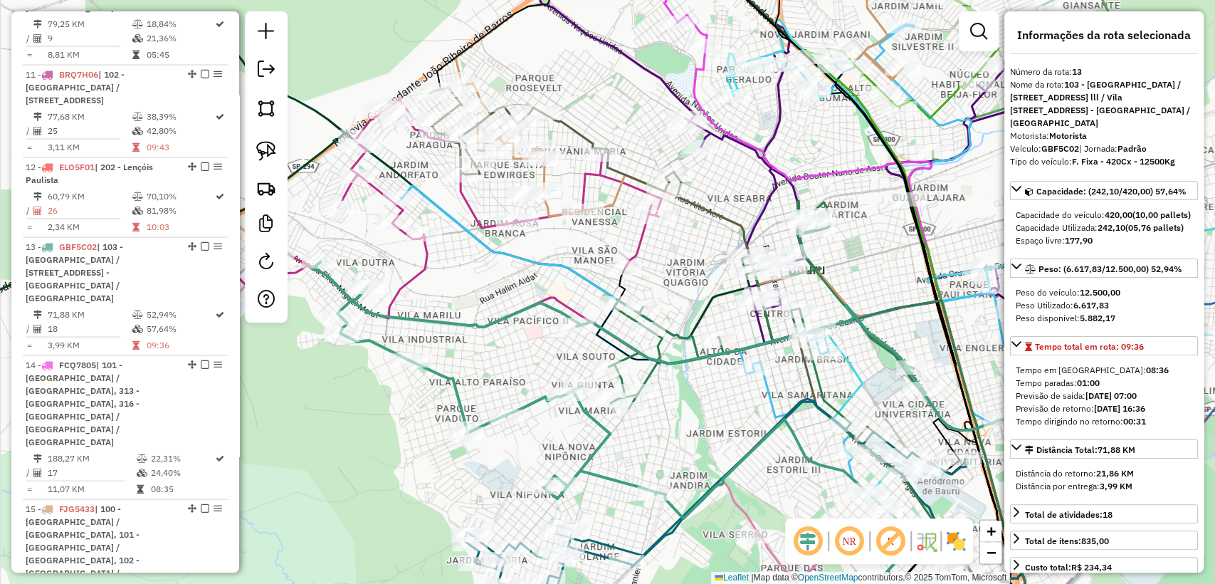
click at [458, 228] on icon at bounding box center [715, 302] width 629 height 557
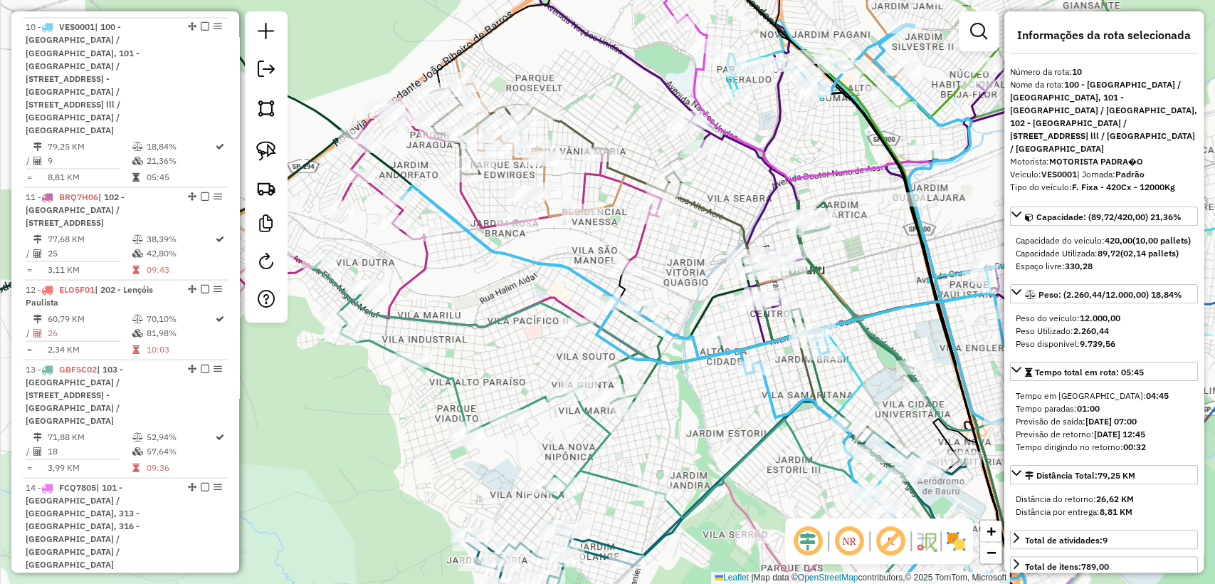
scroll to position [1601, 0]
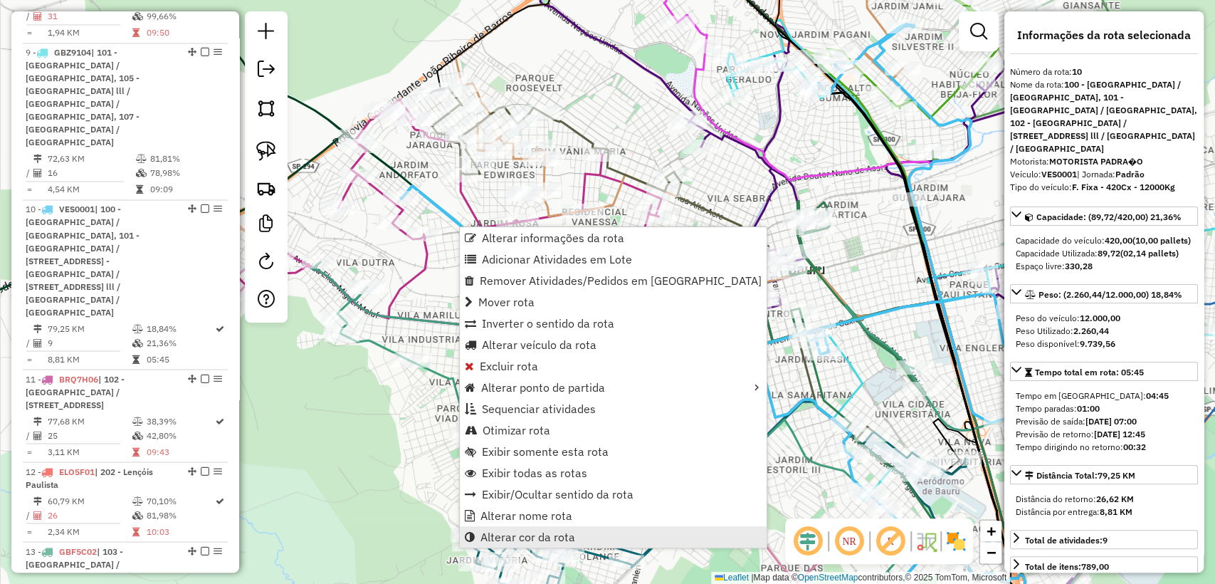
click at [530, 532] on span "Alterar cor da rota" at bounding box center [527, 536] width 95 height 11
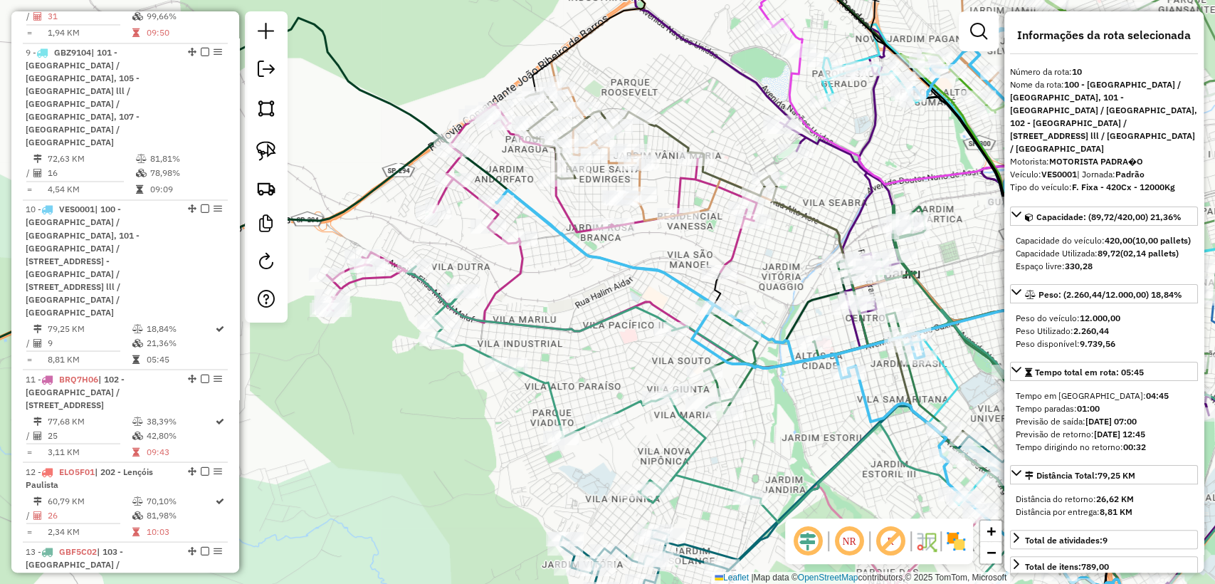
drag, startPoint x: 552, startPoint y: 280, endPoint x: 566, endPoint y: 278, distance: 14.5
click at [566, 278] on div "Janela de atendimento Grade de atendimento Capacidade Transportadoras Veículos …" at bounding box center [607, 292] width 1215 height 584
click at [393, 233] on div "Janela de atendimento Grade de atendimento Capacidade Transportadoras Veículos …" at bounding box center [607, 292] width 1215 height 584
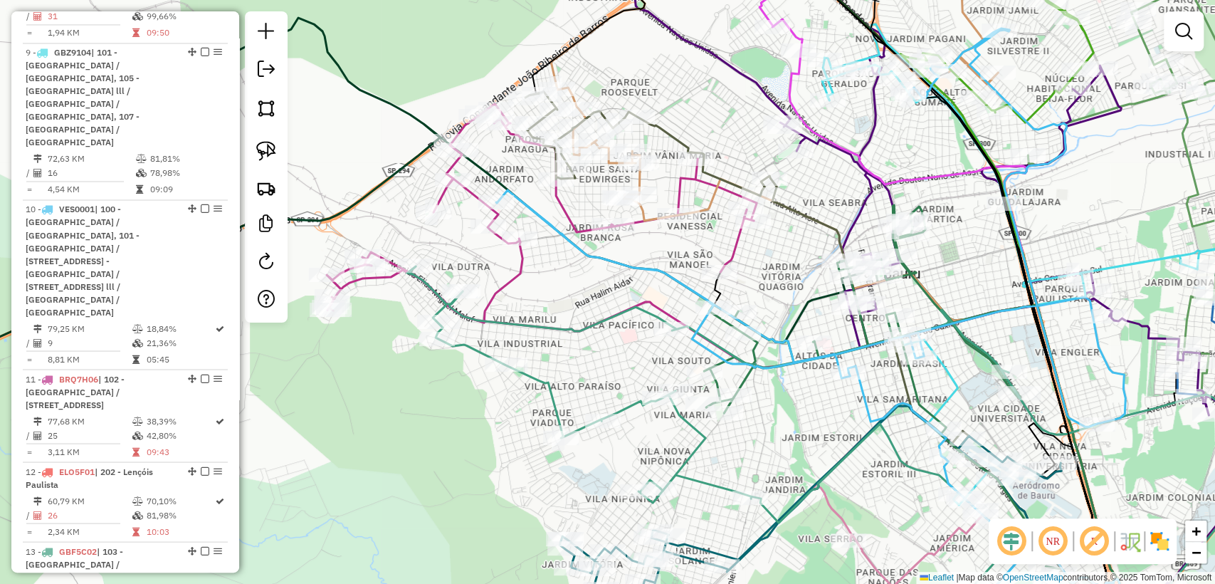
click at [353, 285] on icon at bounding box center [542, 213] width 430 height 219
select select "**********"
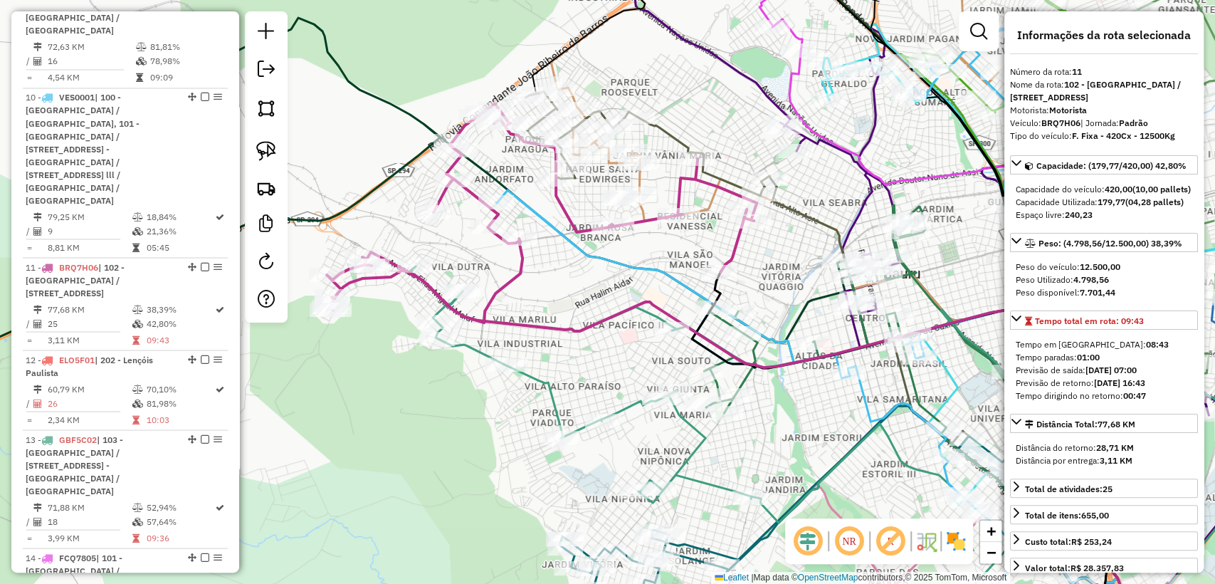
scroll to position [1732, 0]
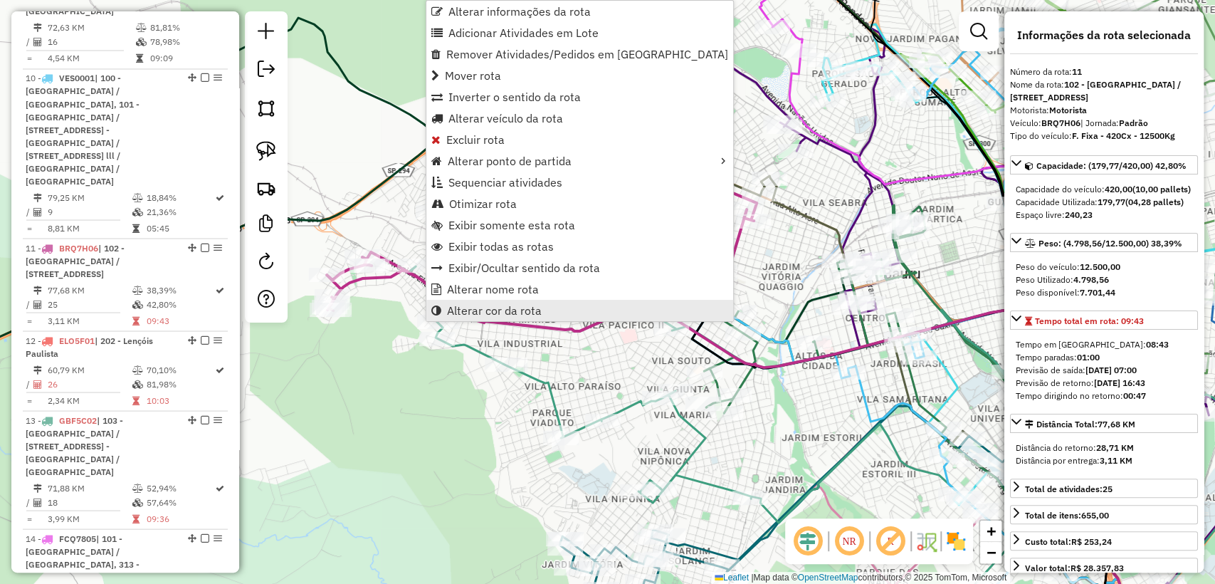
click at [464, 305] on span "Alterar cor da rota" at bounding box center [494, 310] width 95 height 11
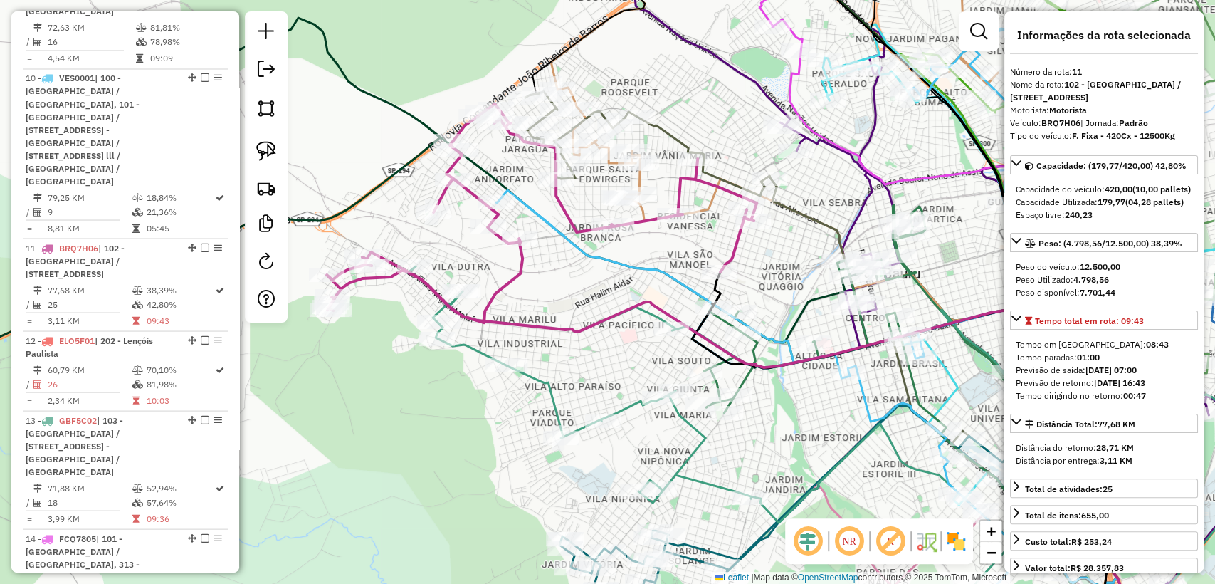
click at [552, 302] on div "Janela de atendimento Grade de atendimento Capacidade Transportadoras Veículos …" at bounding box center [607, 292] width 1215 height 584
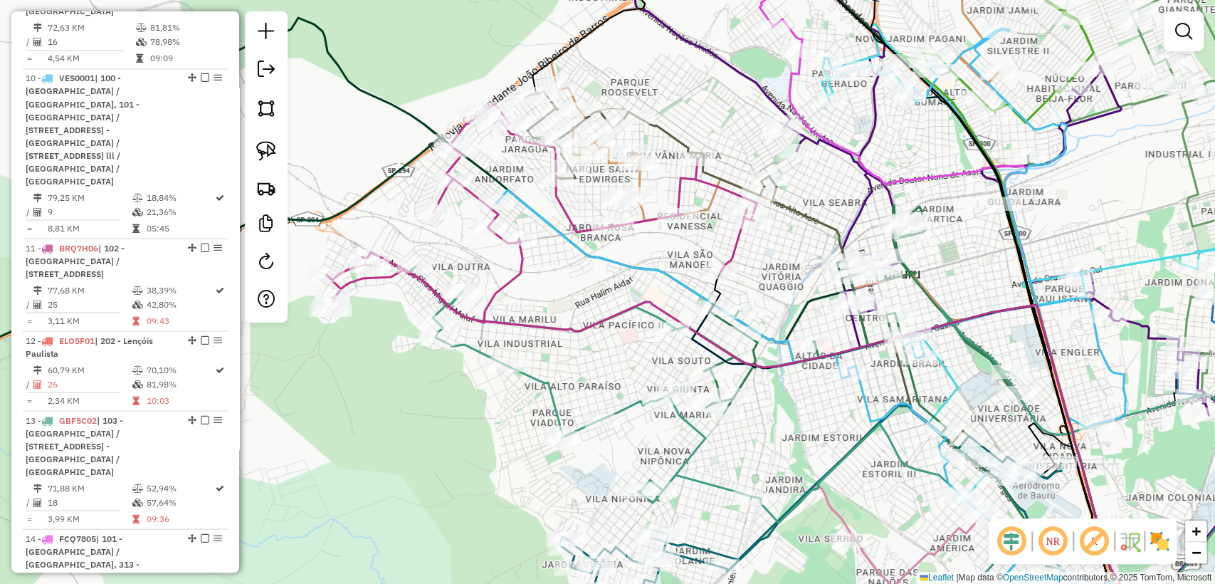
click at [535, 376] on icon at bounding box center [800, 426] width 786 height 320
select select "**********"
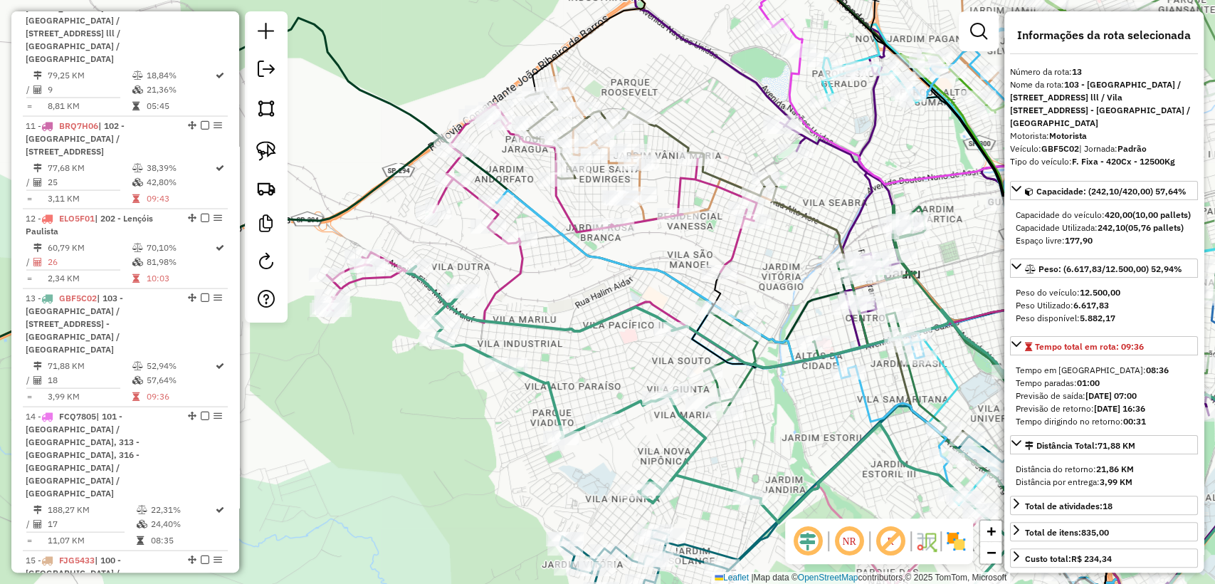
scroll to position [1905, 0]
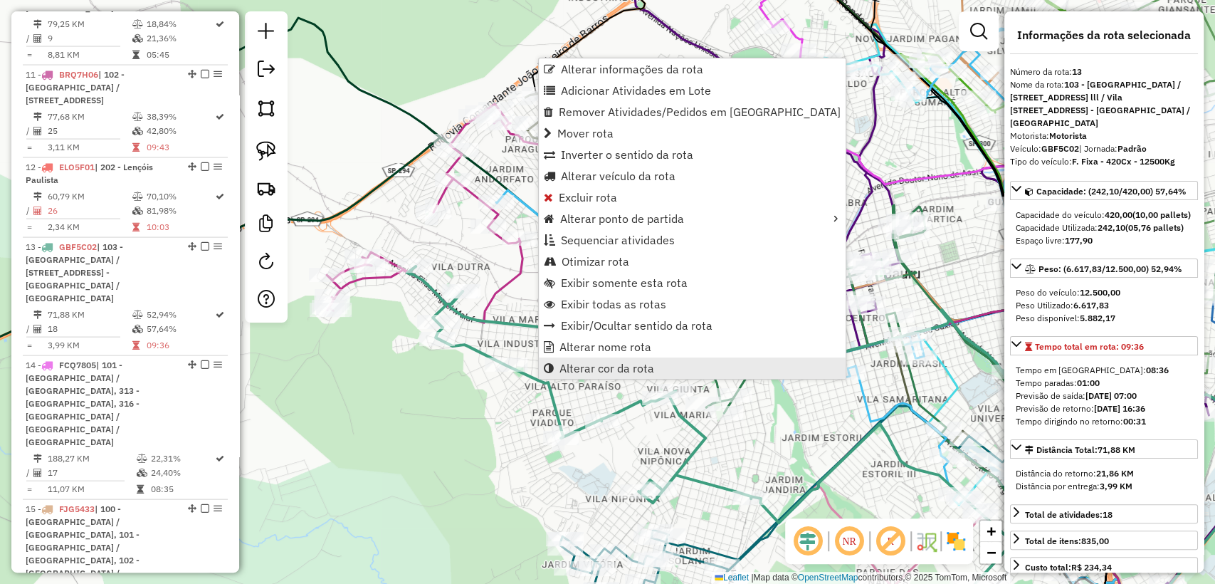
click at [589, 370] on span "Alterar cor da rota" at bounding box center [606, 367] width 95 height 11
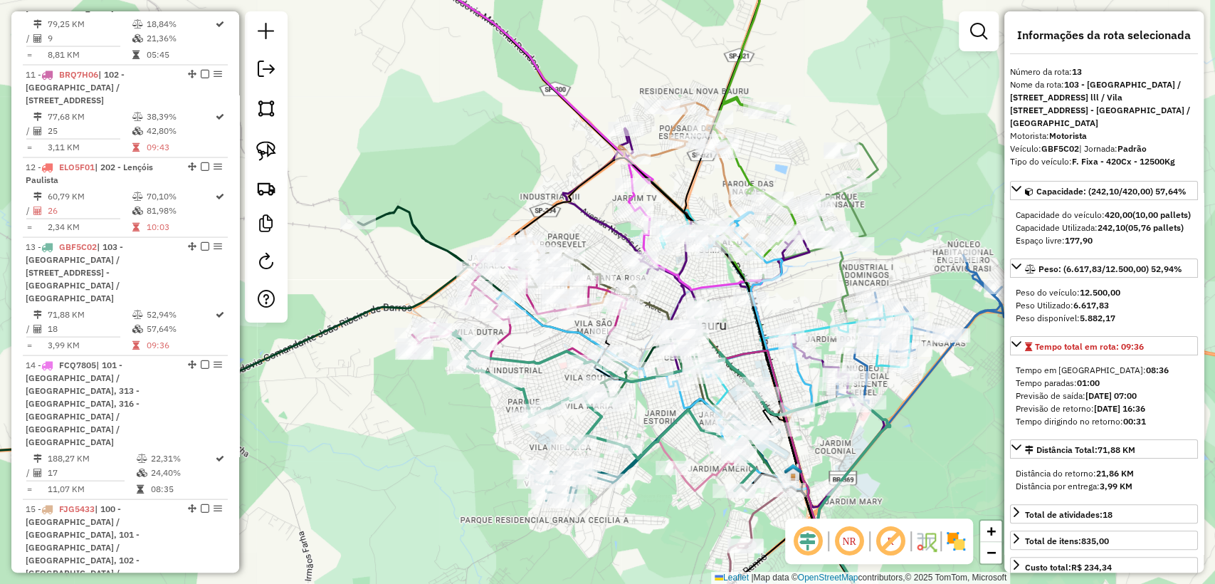
click at [467, 427] on div "Janela de atendimento Grade de atendimento Capacidade Transportadoras Veículos …" at bounding box center [607, 292] width 1215 height 584
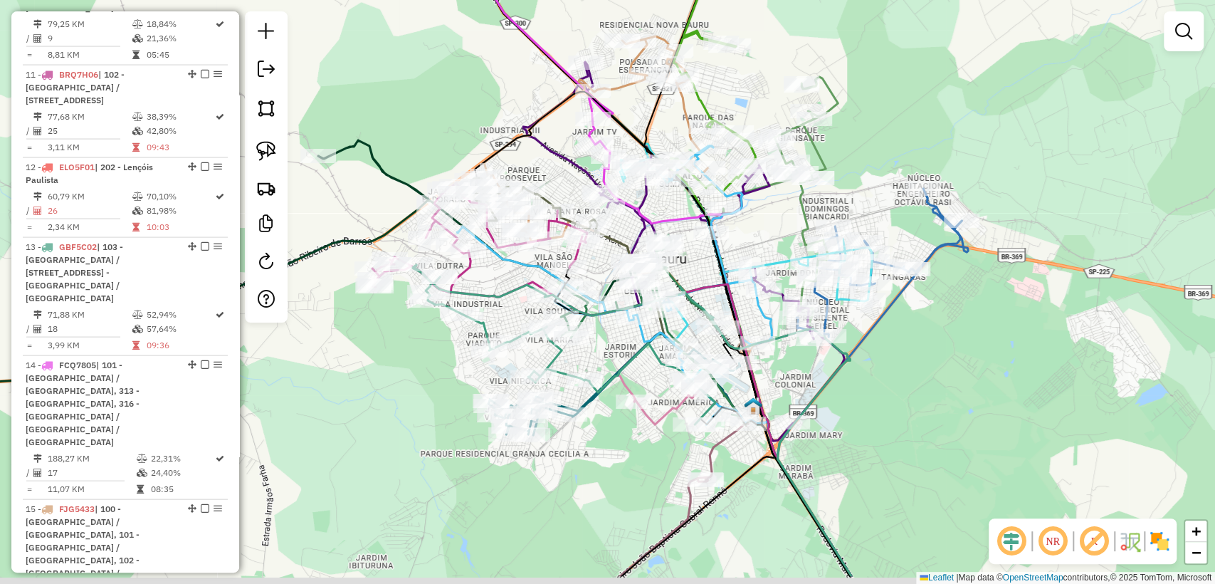
drag, startPoint x: 461, startPoint y: 437, endPoint x: 424, endPoint y: 367, distance: 79.0
click at [424, 367] on div "Janela de atendimento Grade de atendimento Capacidade Transportadoras Veículos …" at bounding box center [607, 292] width 1215 height 584
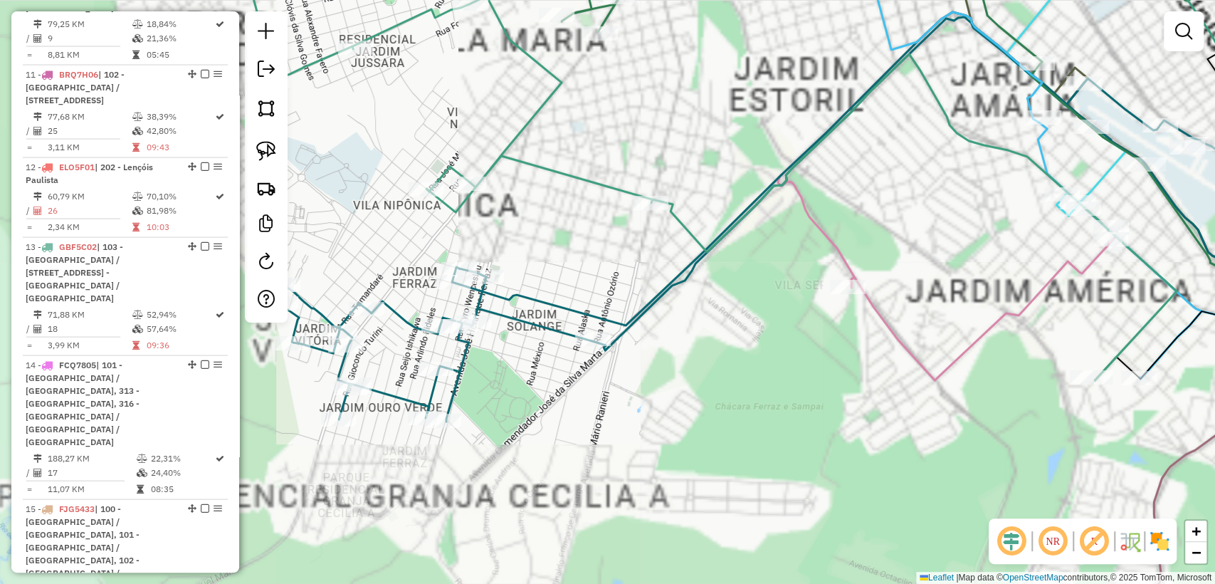
click at [546, 305] on icon at bounding box center [894, 192] width 884 height 360
select select "**********"
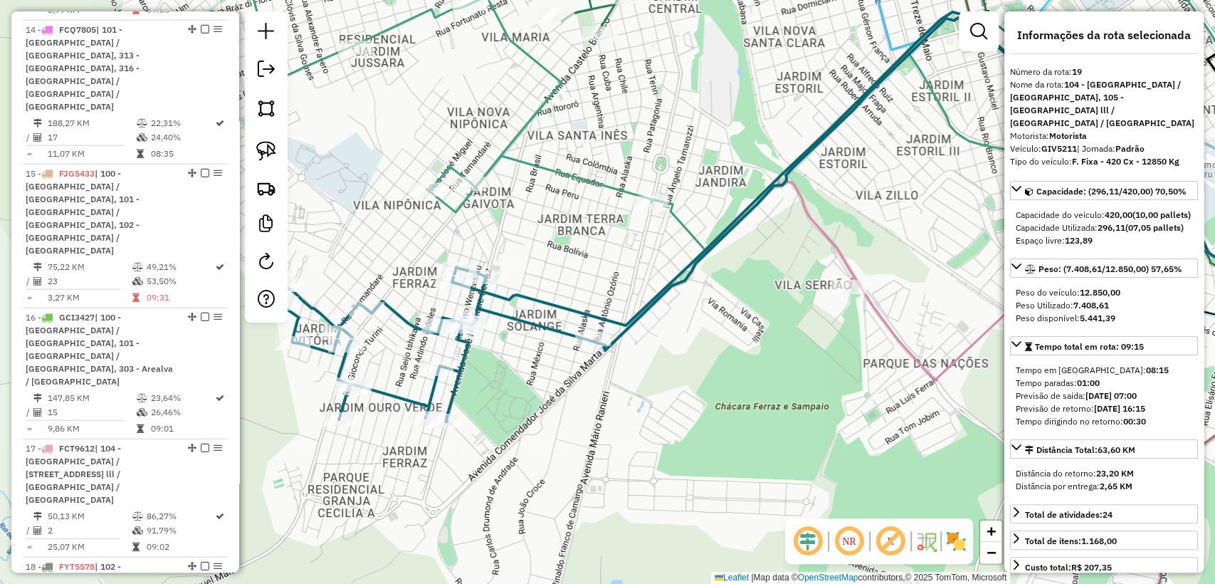
scroll to position [2280, 0]
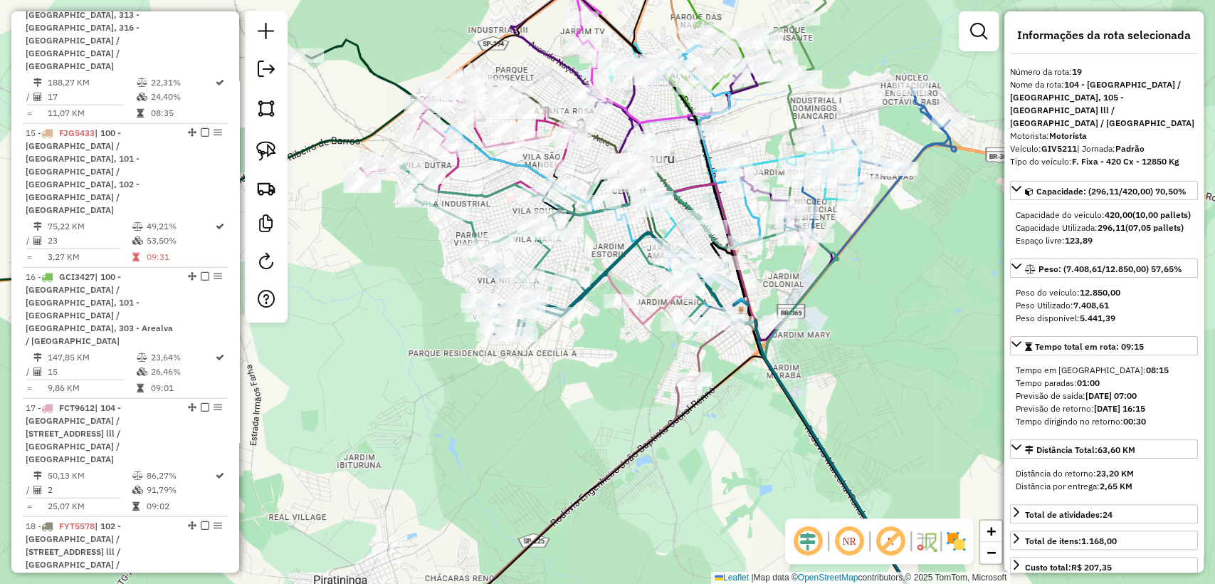
click at [645, 315] on icon at bounding box center [654, 306] width 65 height 35
click at [751, 213] on icon at bounding box center [602, 185] width 315 height 278
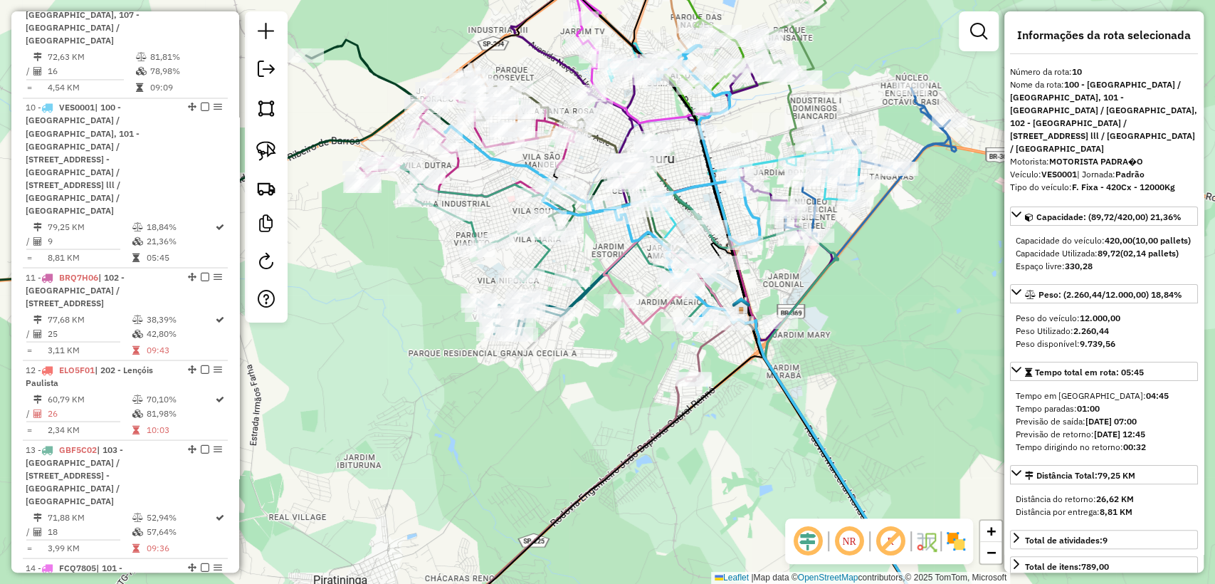
scroll to position [1601, 0]
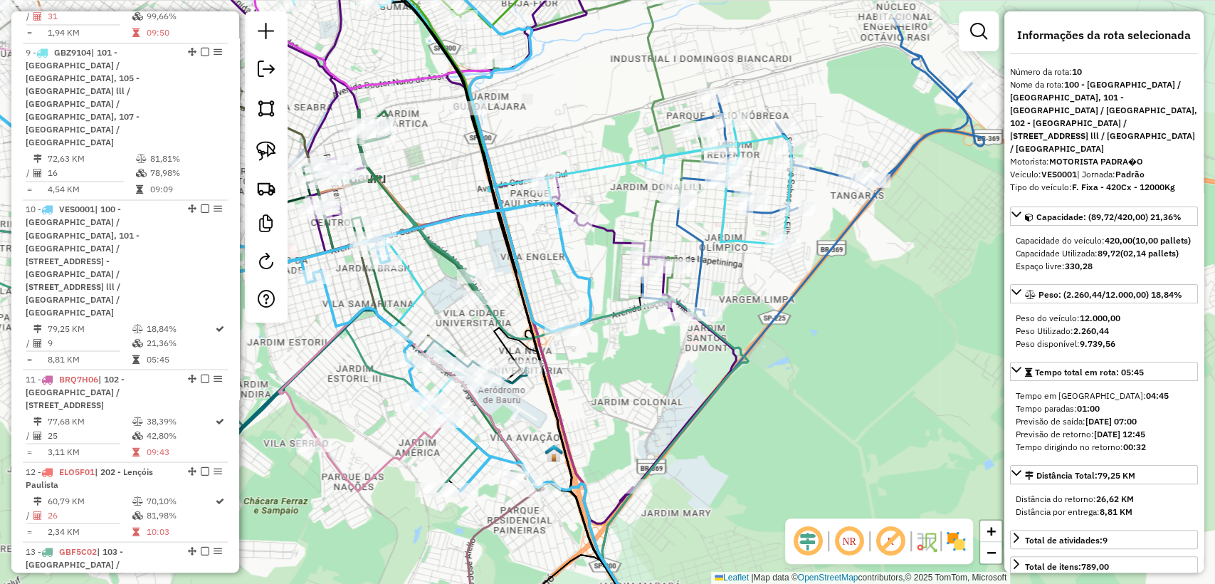
click at [903, 145] on icon at bounding box center [806, 167] width 330 height 297
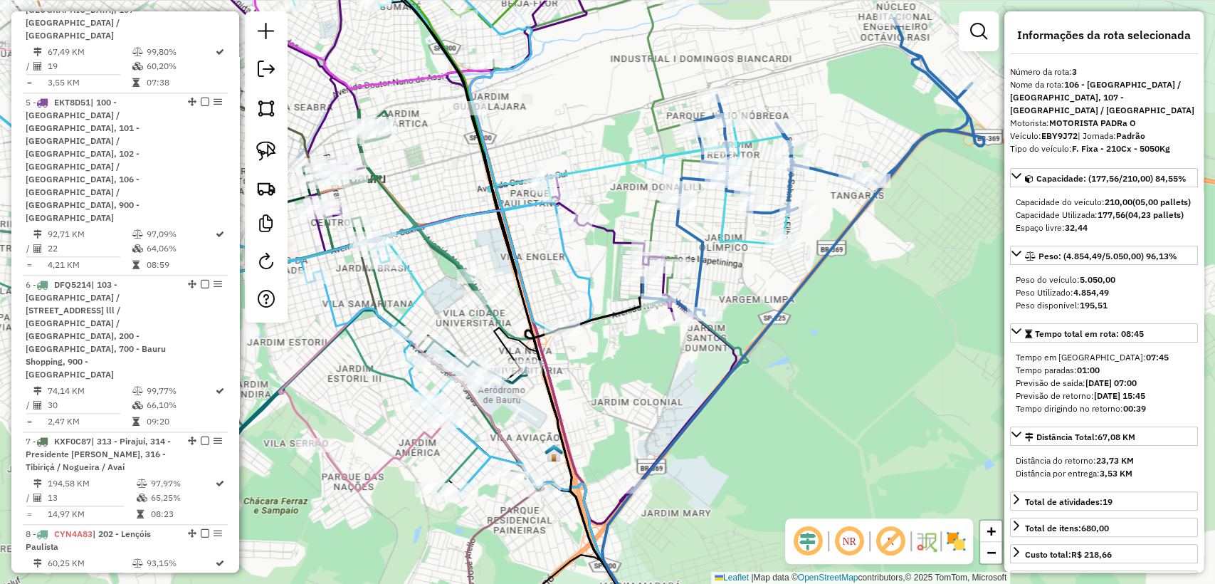
scroll to position [852, 0]
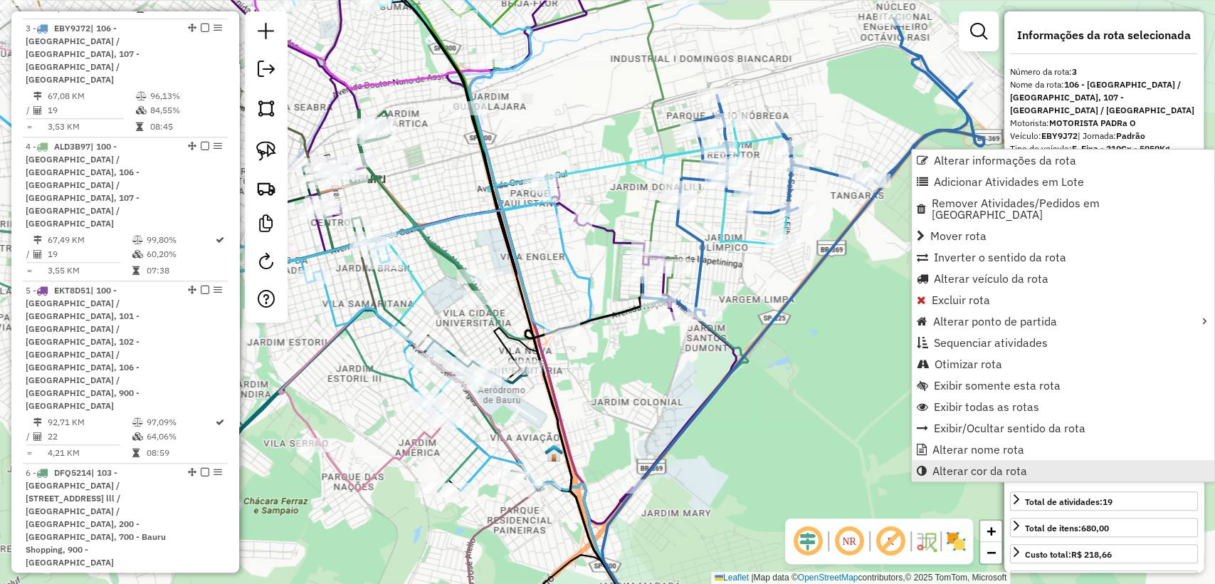
click at [966, 465] on span "Alterar cor da rota" at bounding box center [979, 470] width 95 height 11
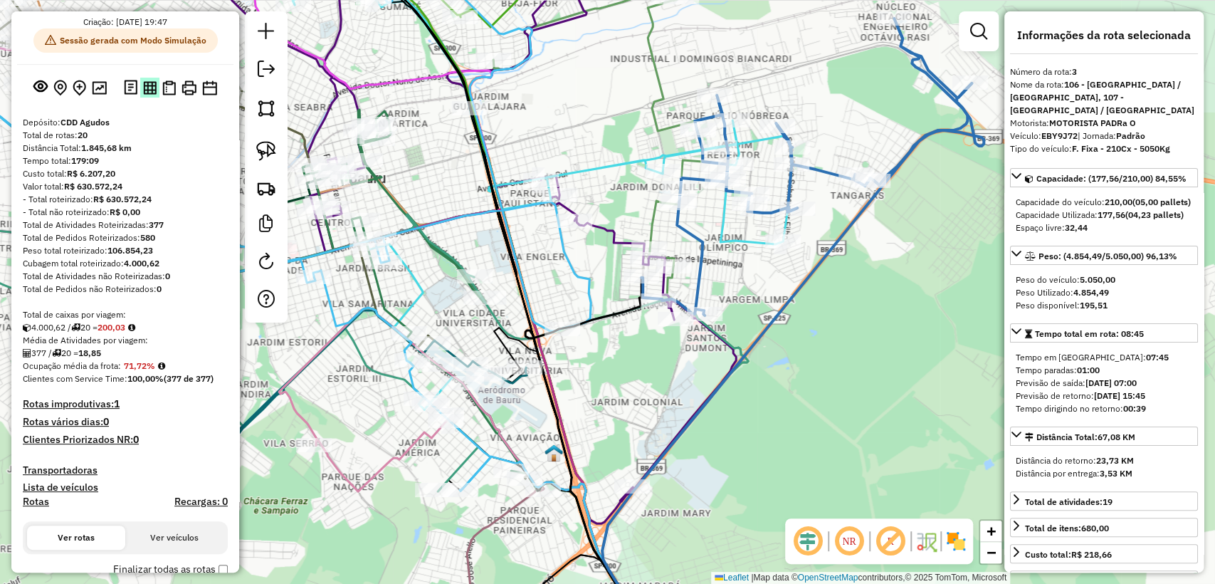
scroll to position [0, 0]
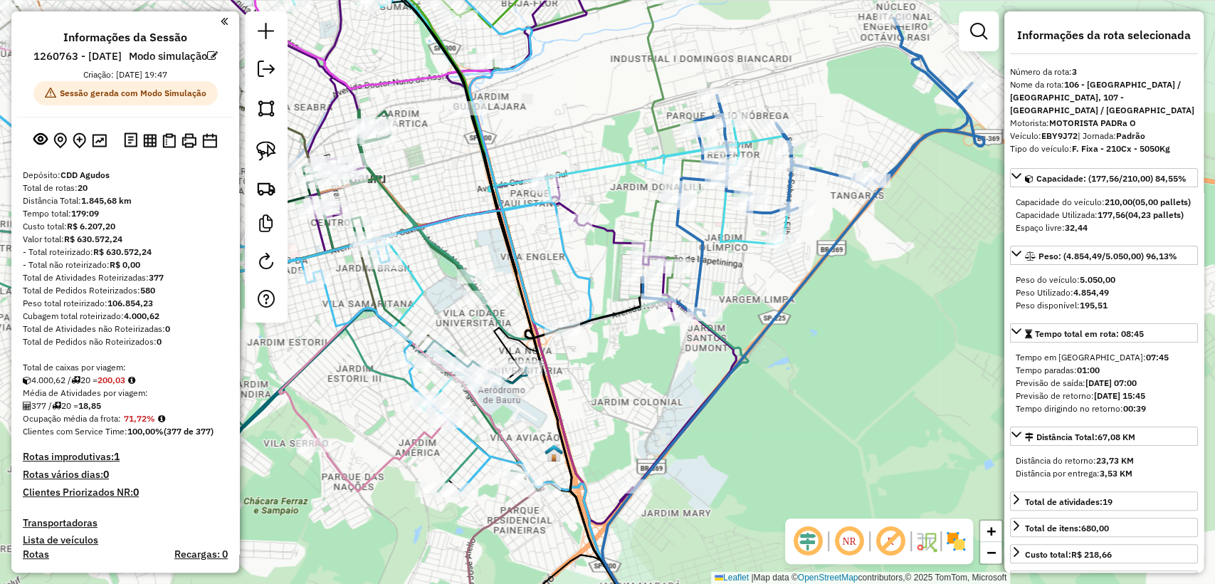
drag, startPoint x: 601, startPoint y: 176, endPoint x: 609, endPoint y: 206, distance: 31.6
click at [601, 177] on icon at bounding box center [540, 186] width 504 height 445
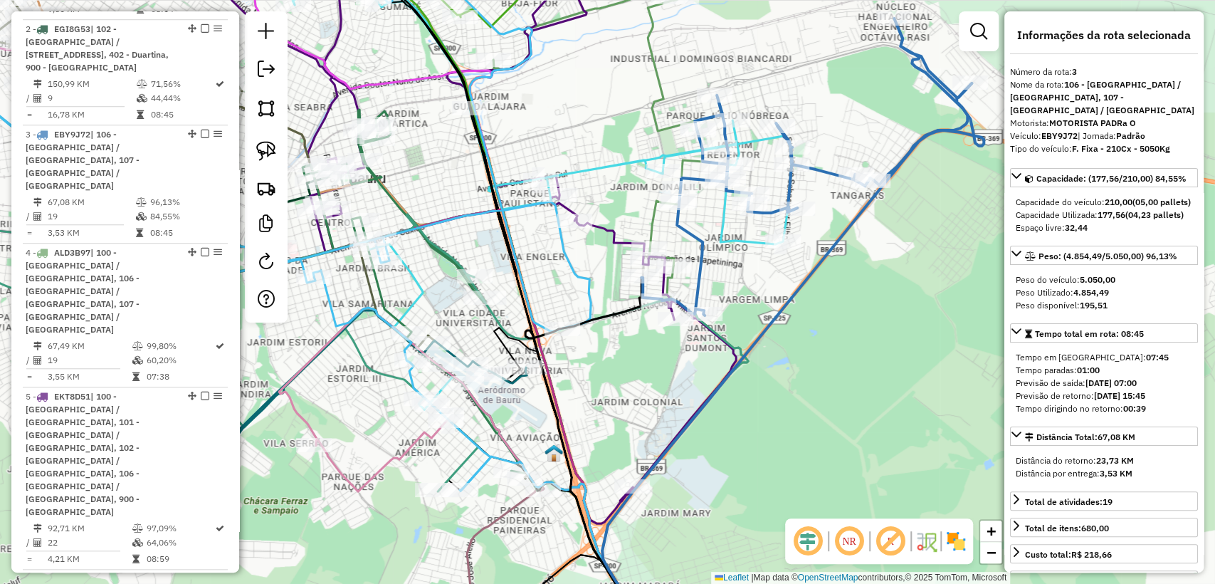
select select "**********"
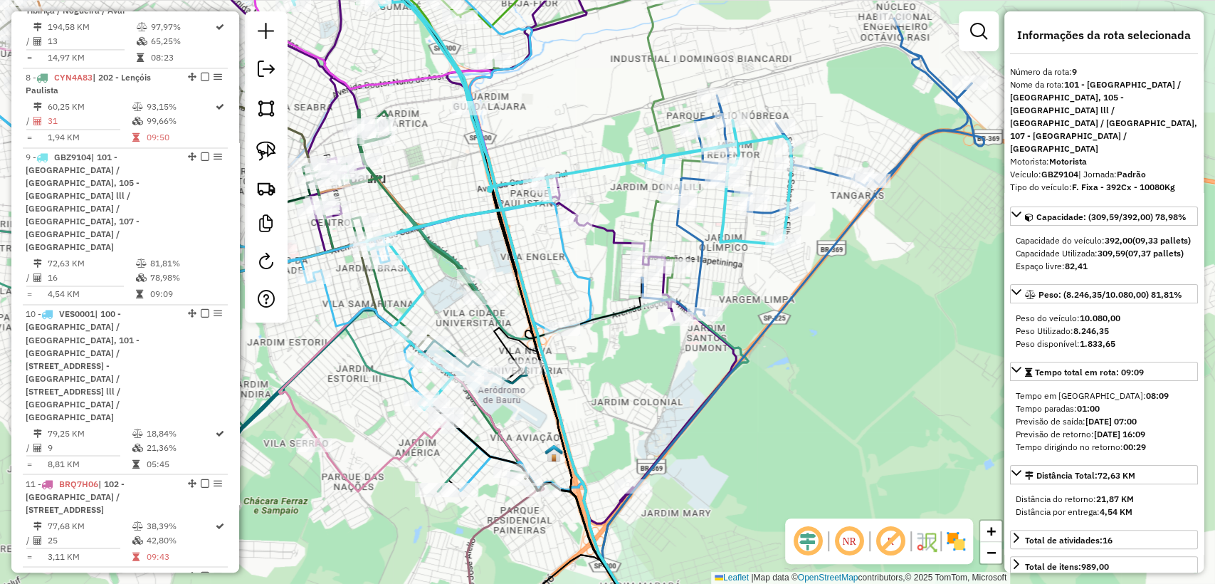
click at [609, 225] on icon at bounding box center [440, 233] width 591 height 582
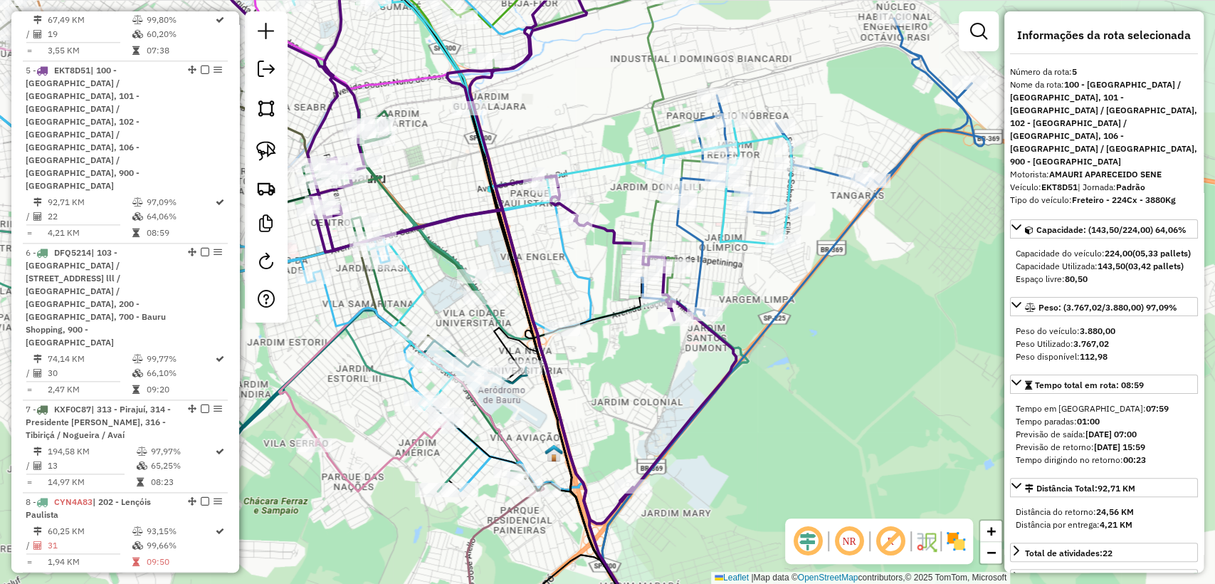
scroll to position [1049, 0]
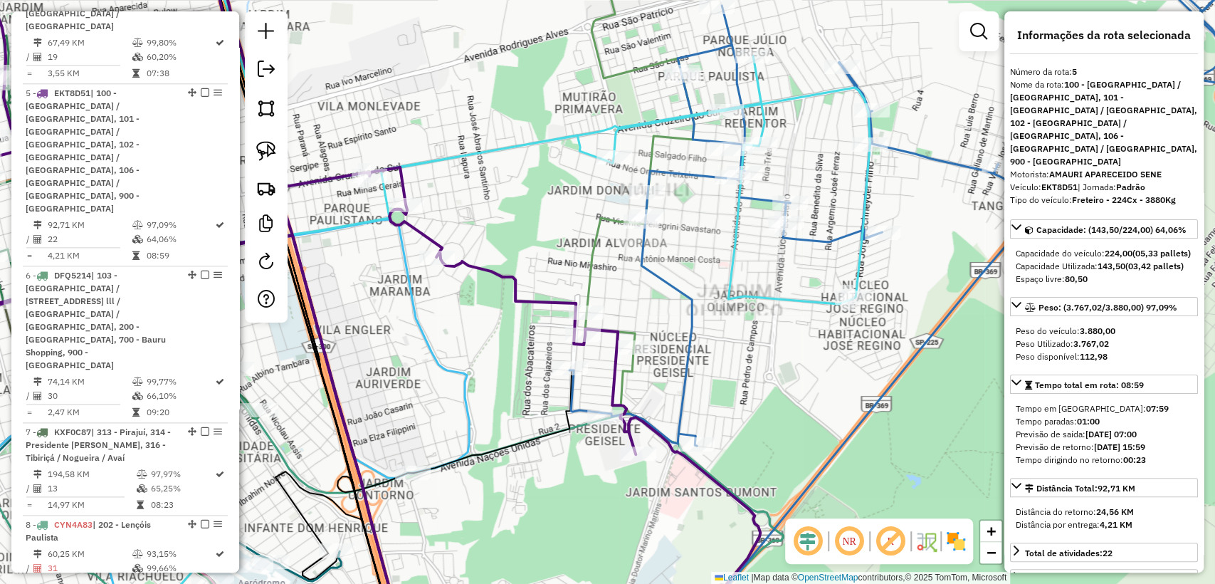
click at [681, 173] on icon at bounding box center [899, 194] width 661 height 504
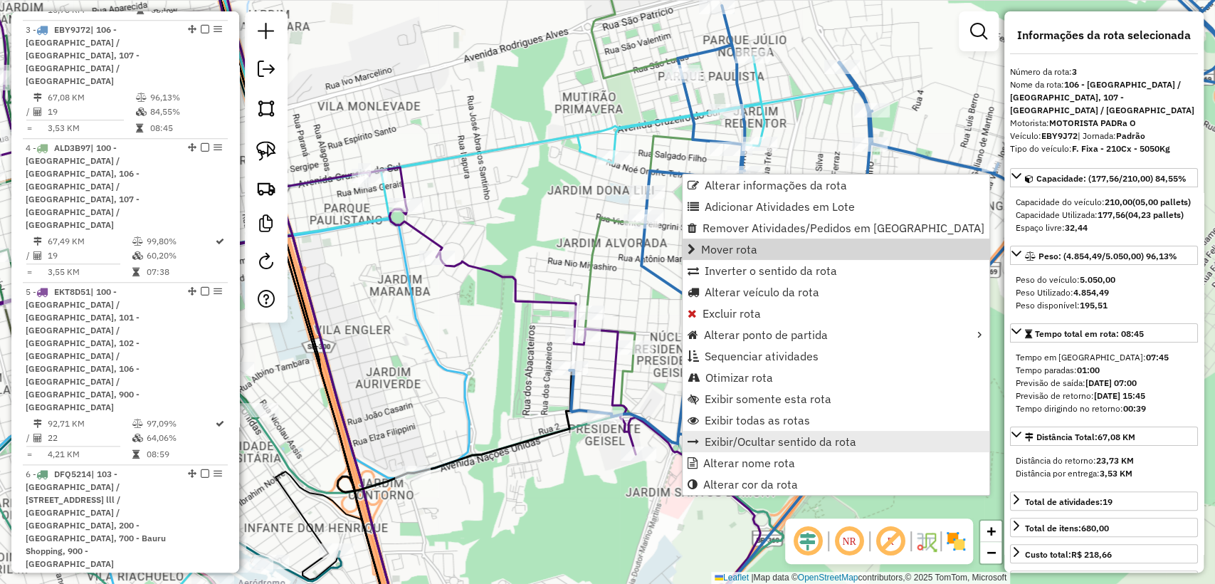
scroll to position [852, 0]
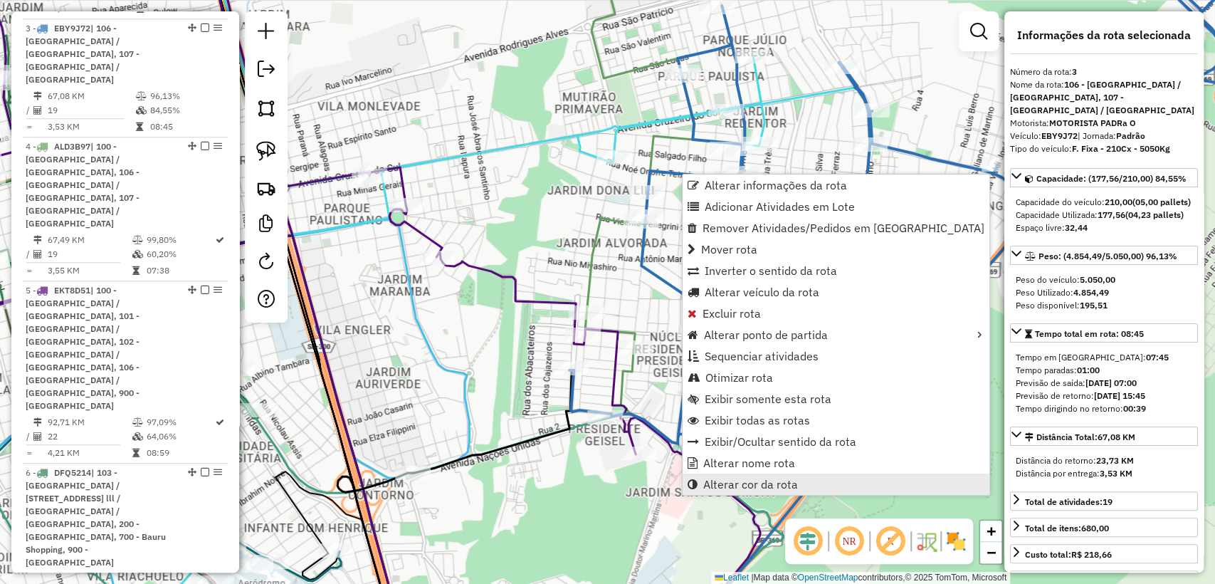
click at [757, 489] on span "Alterar cor da rota" at bounding box center [750, 483] width 95 height 11
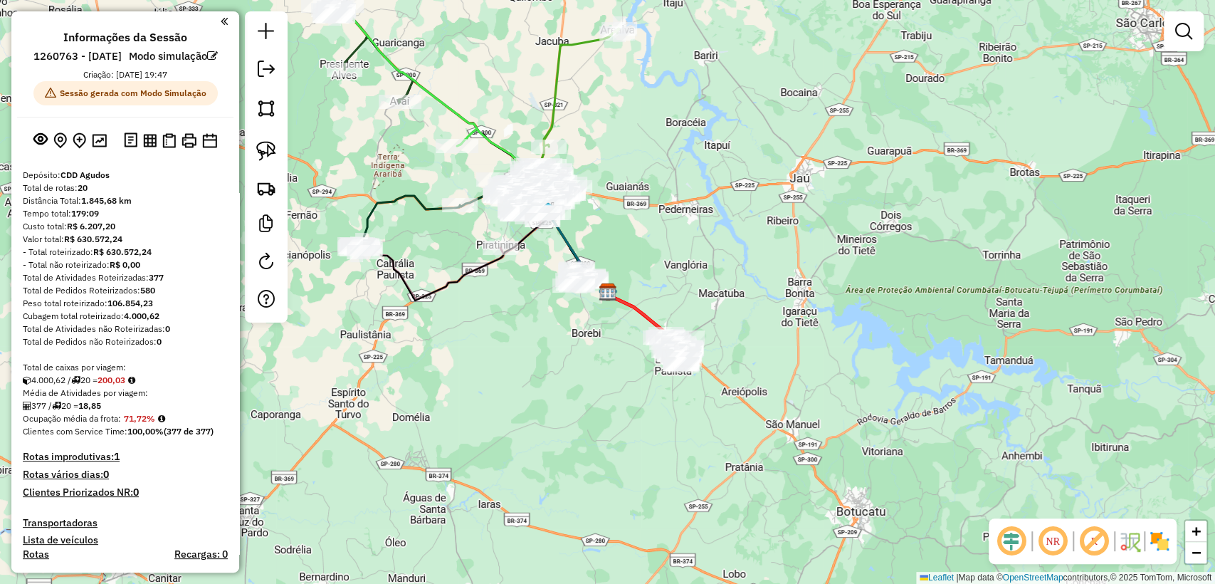
click at [431, 201] on icon at bounding box center [447, 214] width 174 height 75
select select "**********"
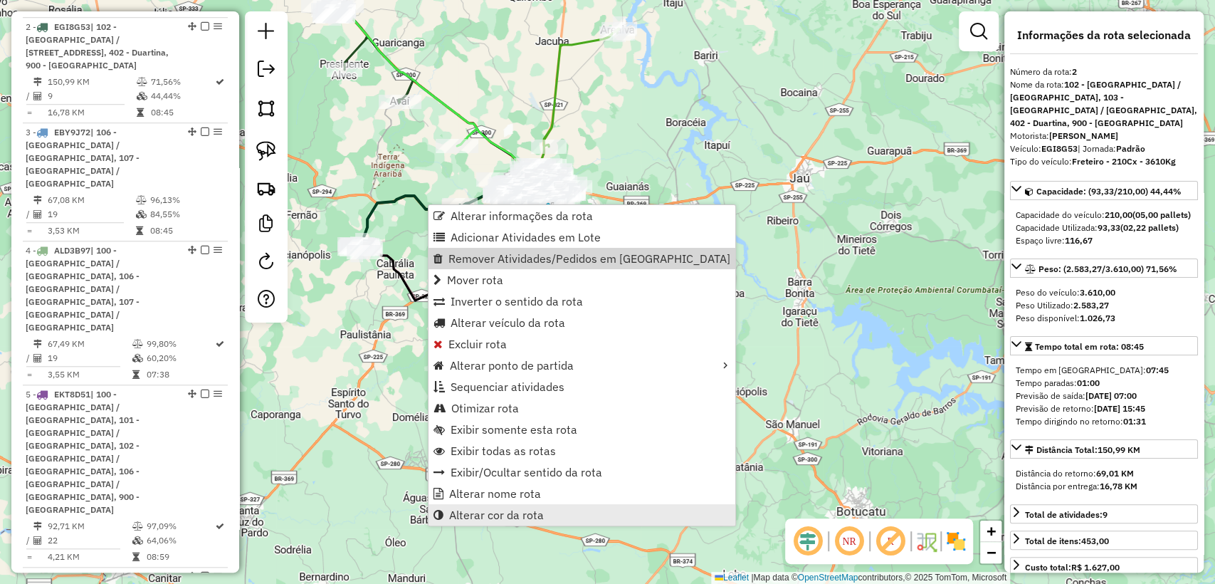
scroll to position [746, 0]
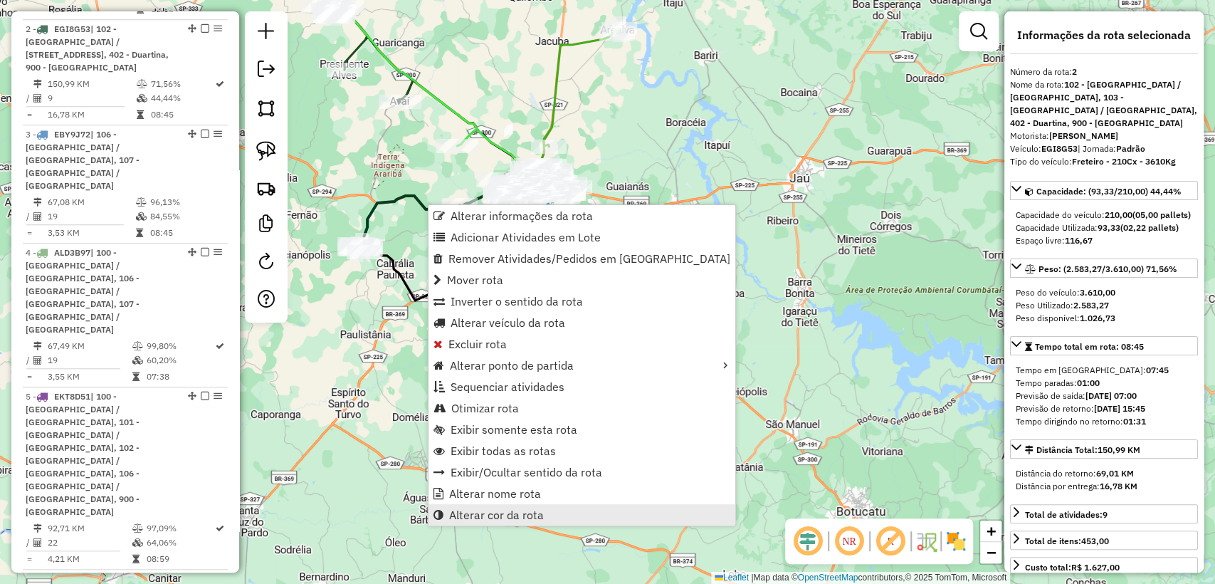
click at [522, 512] on span "Alterar cor da rota" at bounding box center [496, 514] width 95 height 11
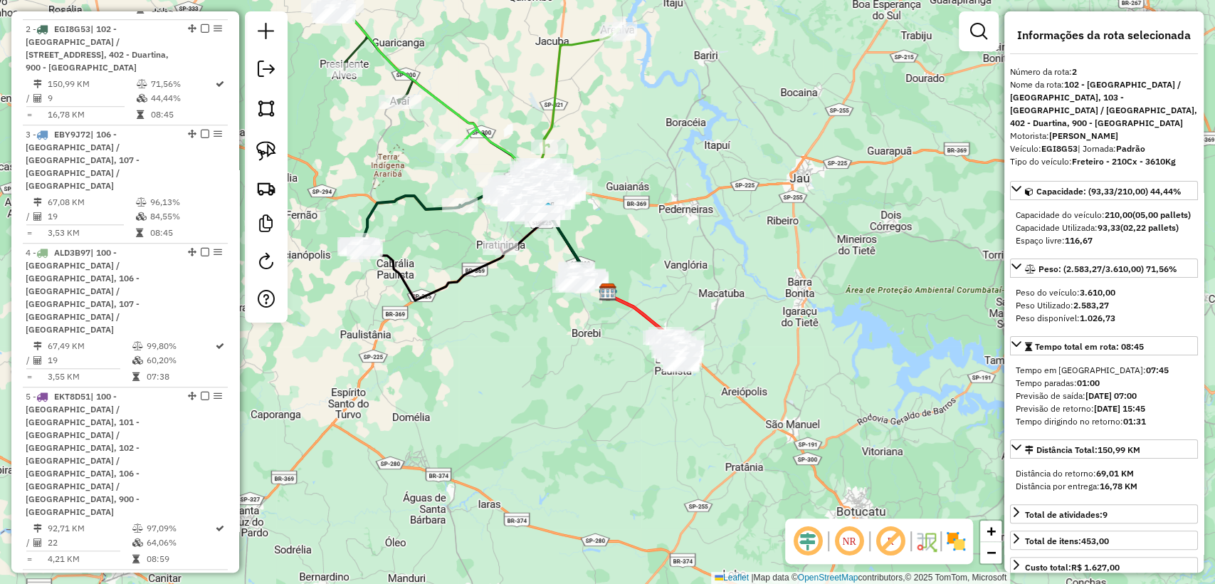
click at [510, 383] on div "Janela de atendimento Grade de atendimento Capacidade Transportadoras Veículos …" at bounding box center [607, 292] width 1215 height 584
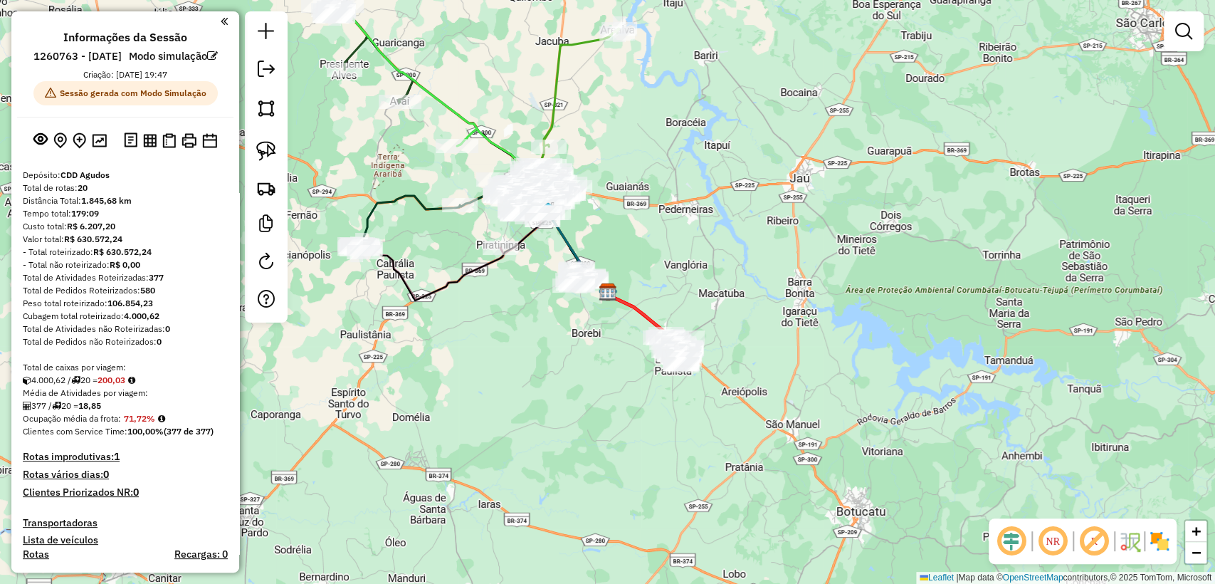
select select "**********"
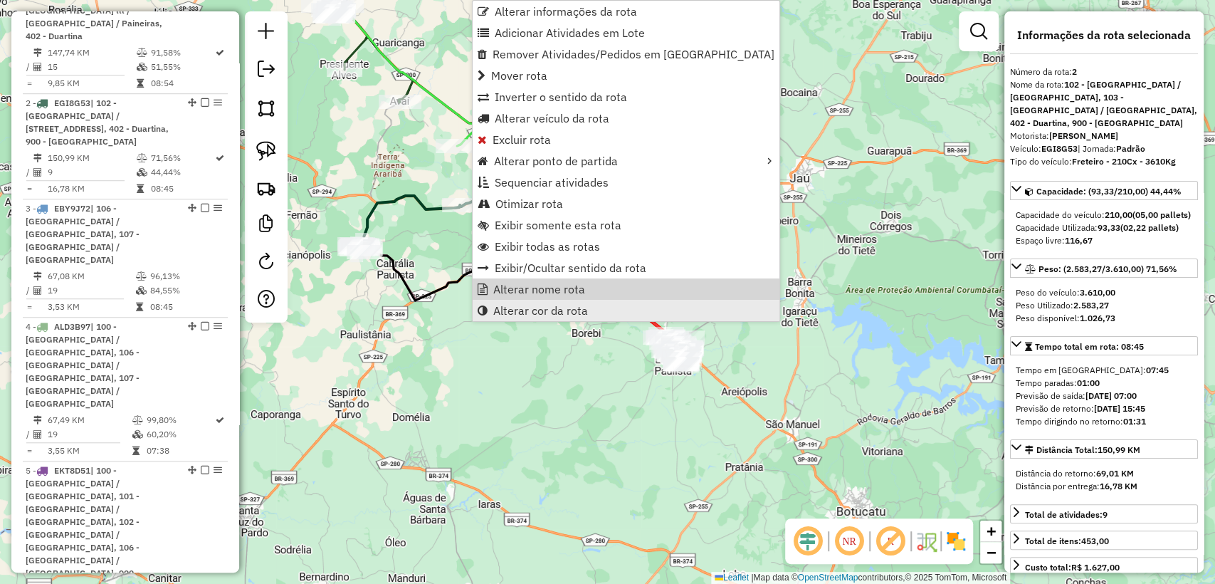
scroll to position [746, 0]
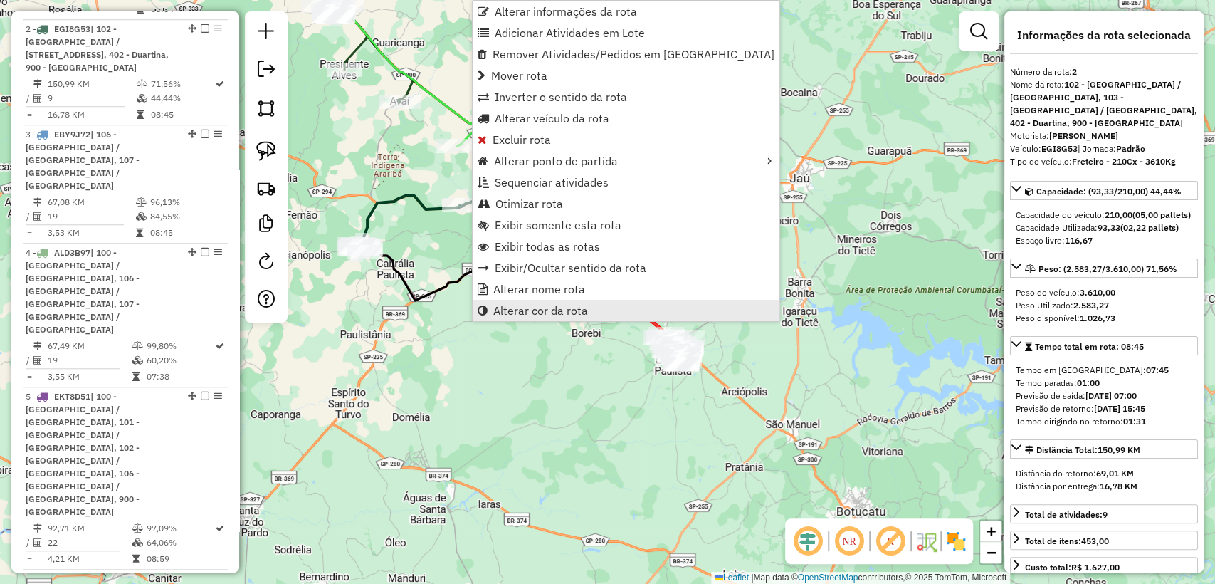
click at [517, 312] on span "Alterar cor da rota" at bounding box center [540, 310] width 95 height 11
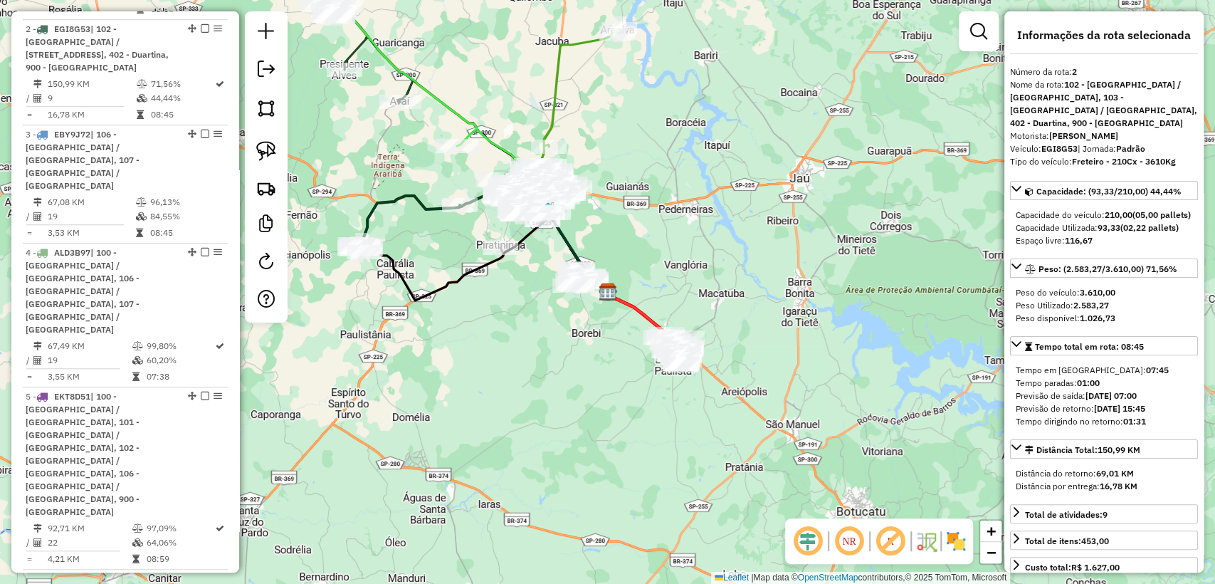
select select "**********"
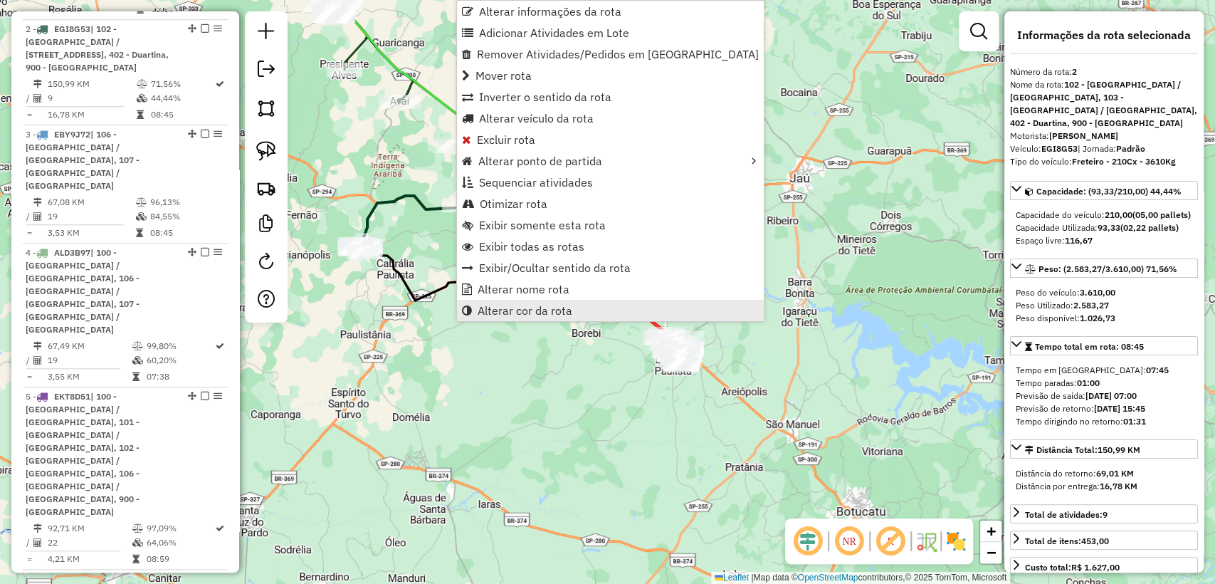
click at [504, 310] on span "Alterar cor da rota" at bounding box center [525, 310] width 95 height 11
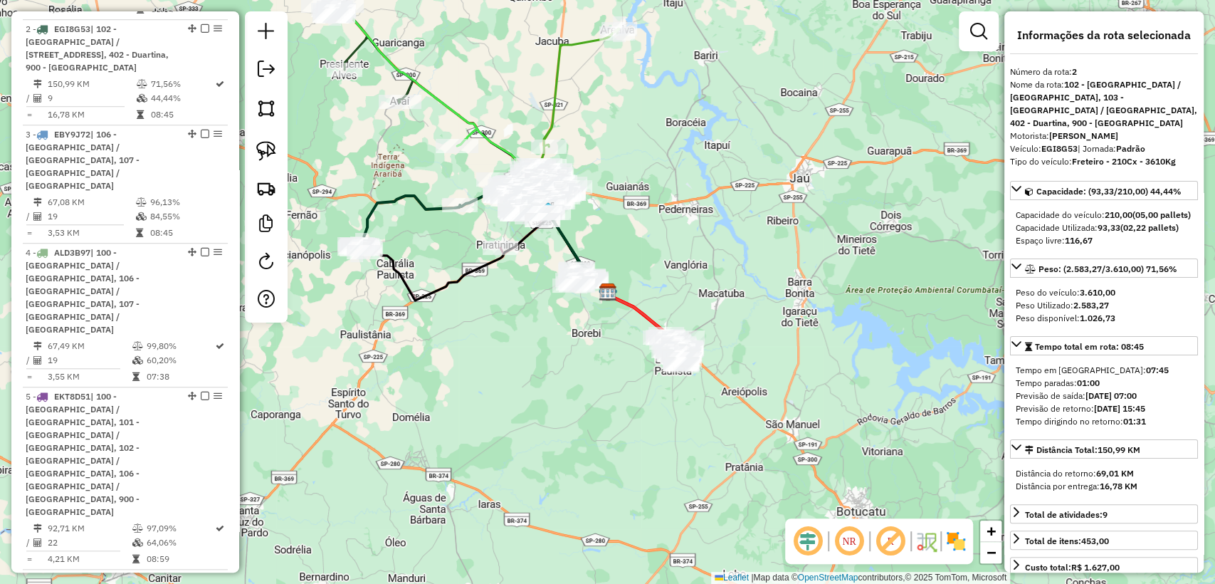
select select "**********"
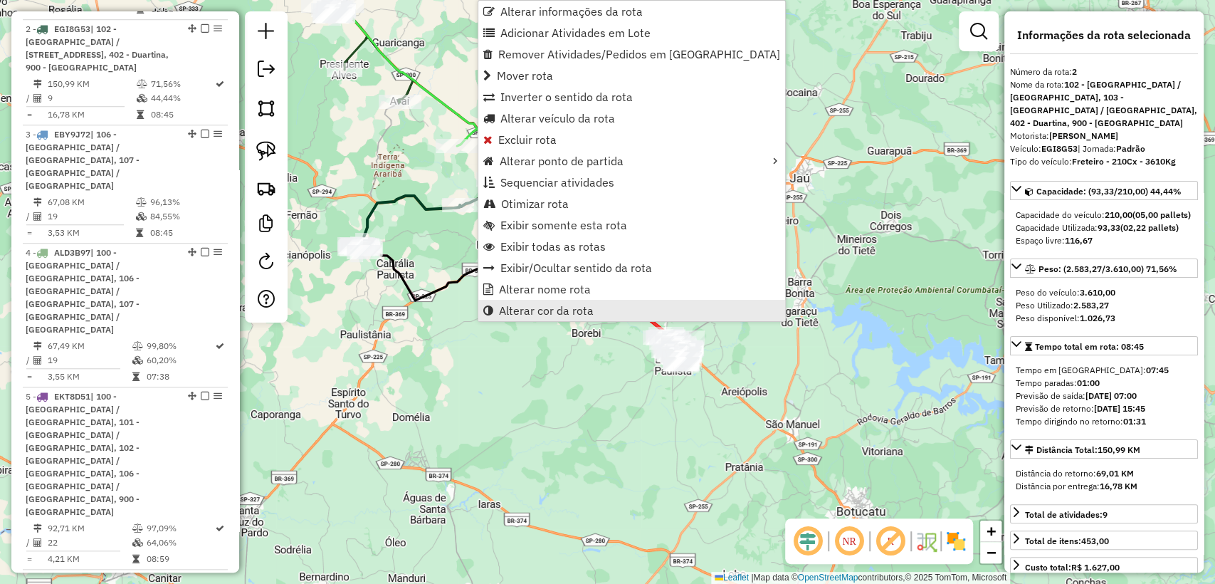
click at [526, 314] on span "Alterar cor da rota" at bounding box center [546, 310] width 95 height 11
